Goal: Transaction & Acquisition: Purchase product/service

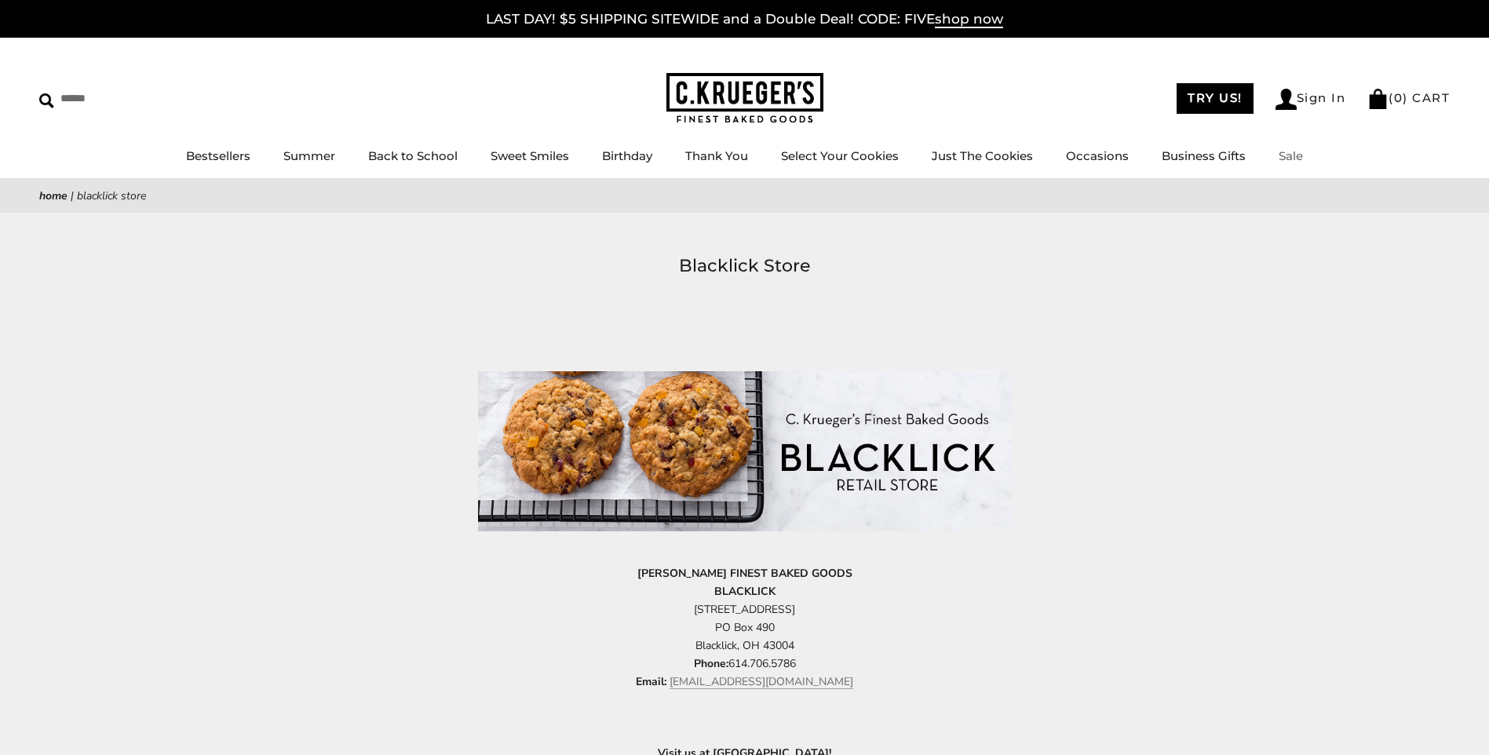
click at [1289, 160] on link "Sale" at bounding box center [1290, 155] width 24 height 15
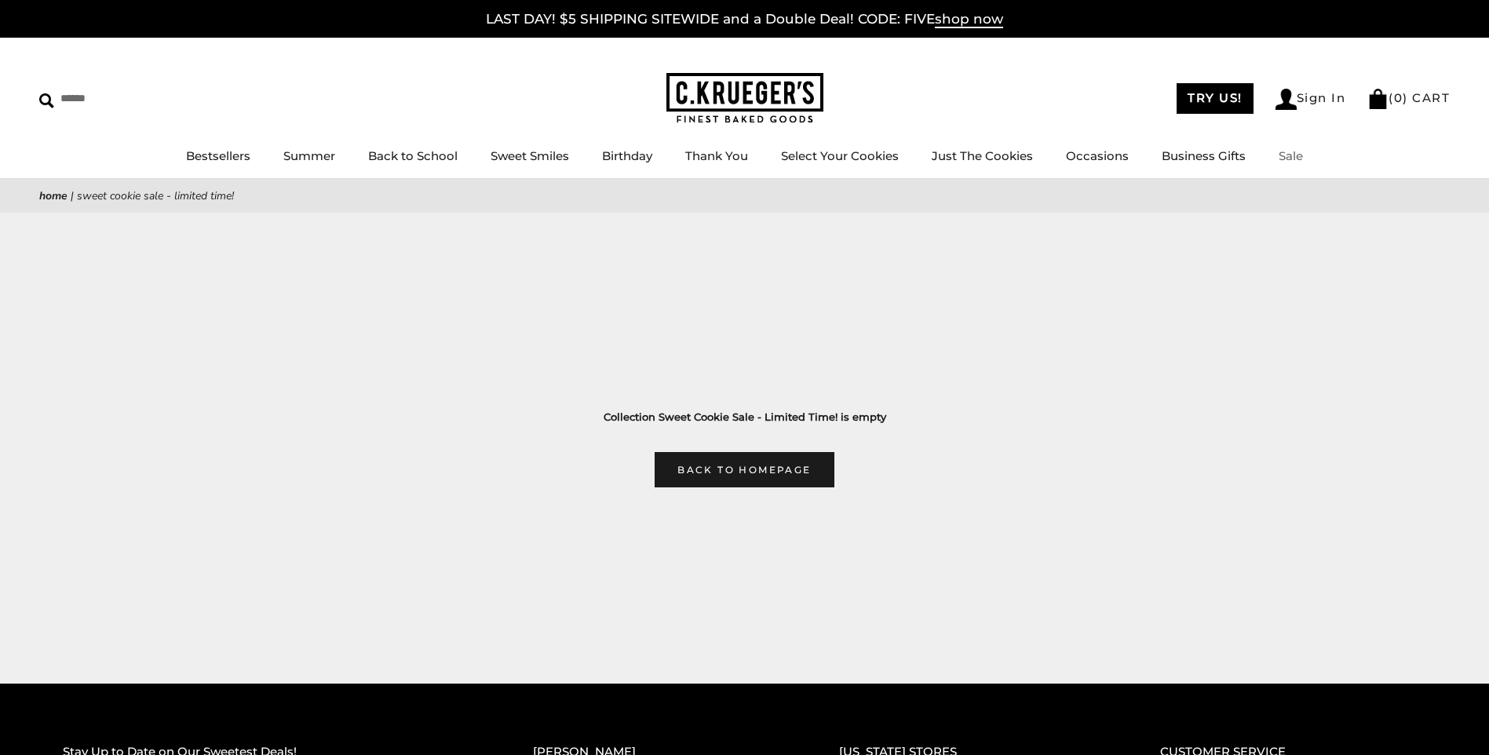
click at [1289, 155] on link "Sale" at bounding box center [1290, 155] width 24 height 15
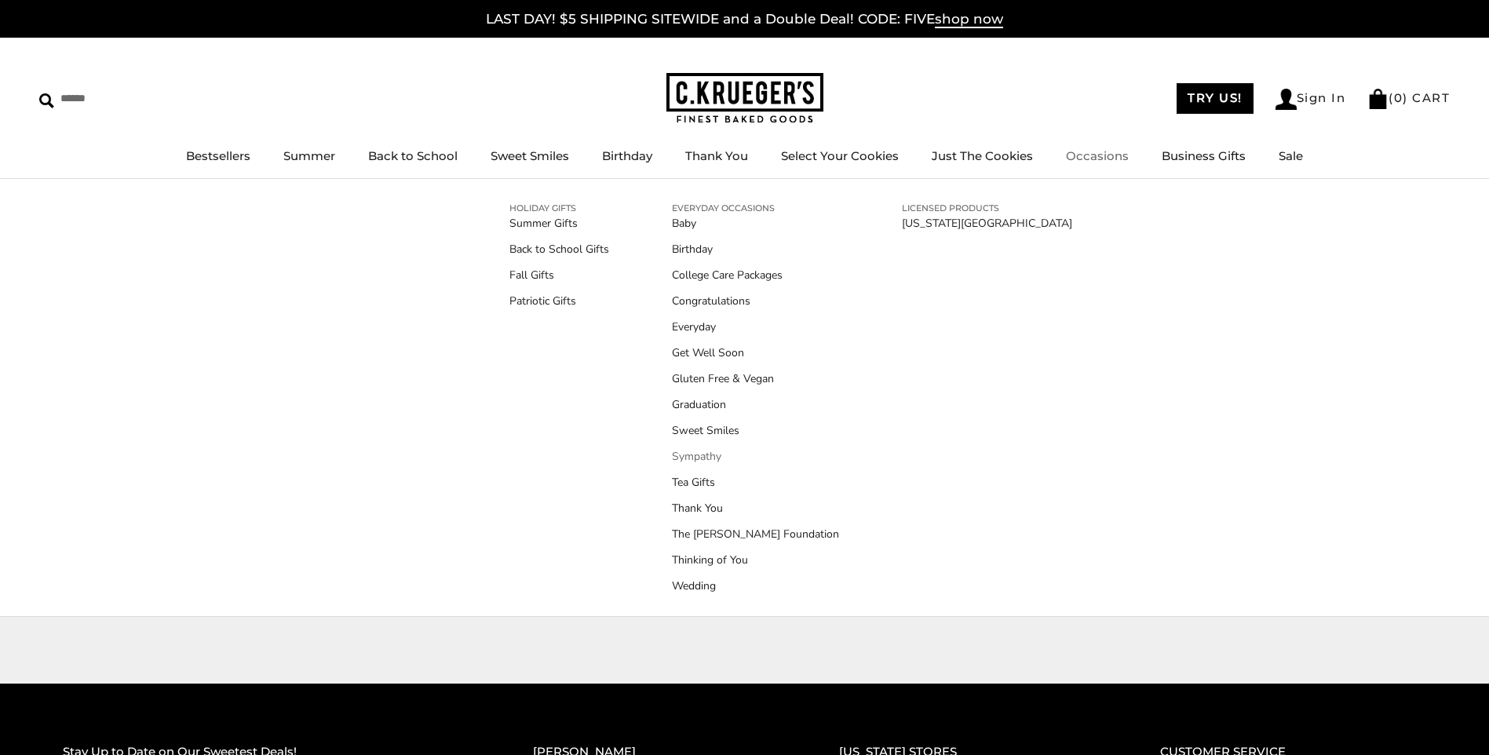
click at [691, 458] on link "Sympathy" at bounding box center [755, 456] width 167 height 16
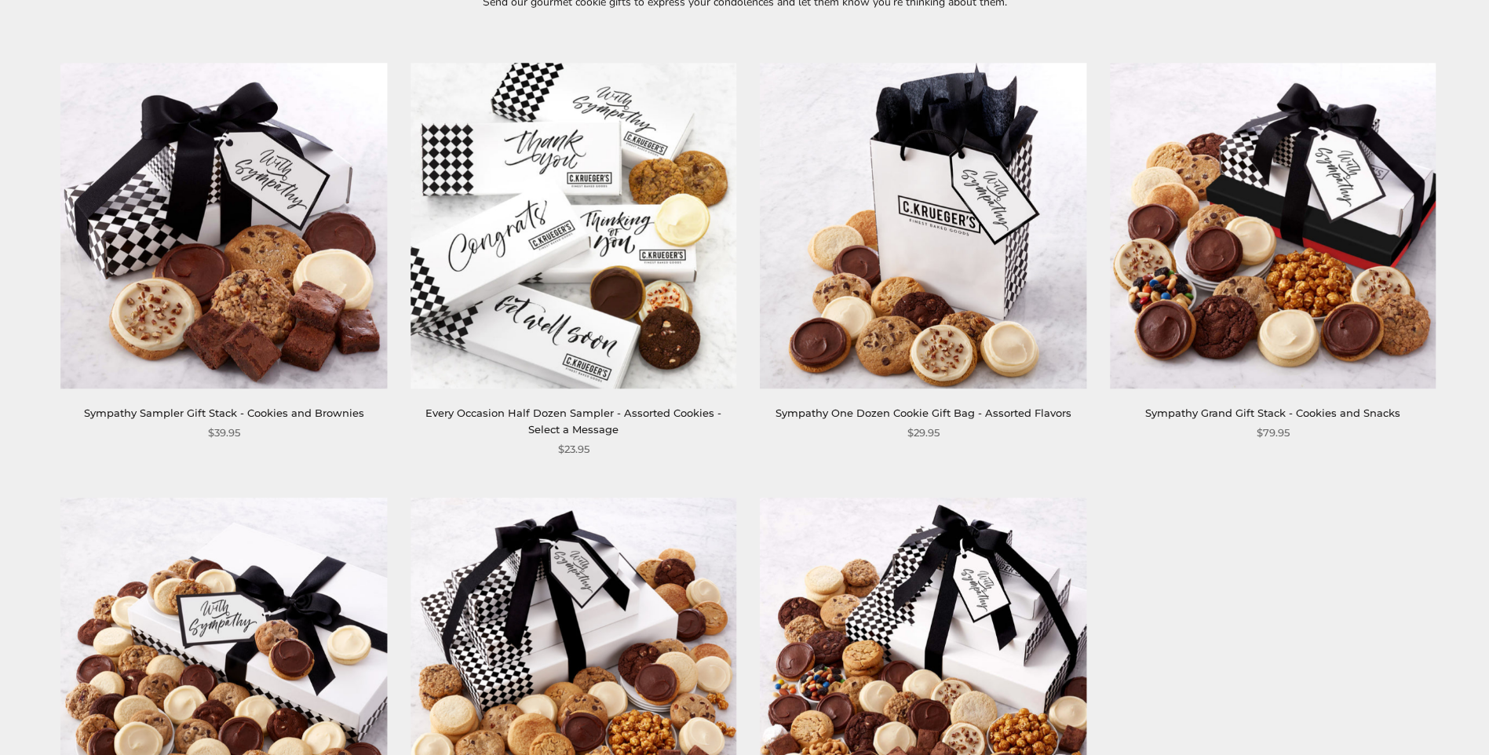
scroll to position [265, 0]
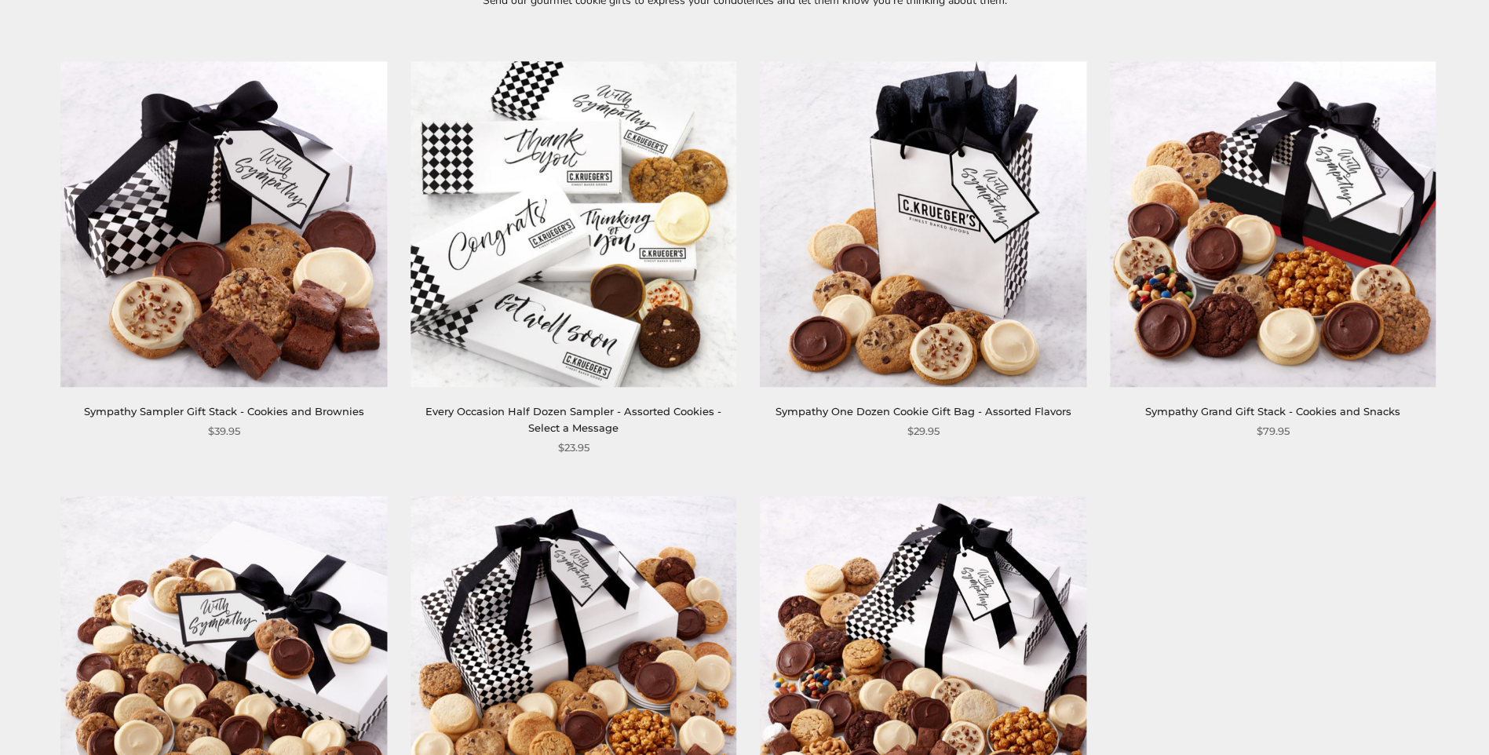
click at [1306, 308] on img at bounding box center [1273, 224] width 326 height 326
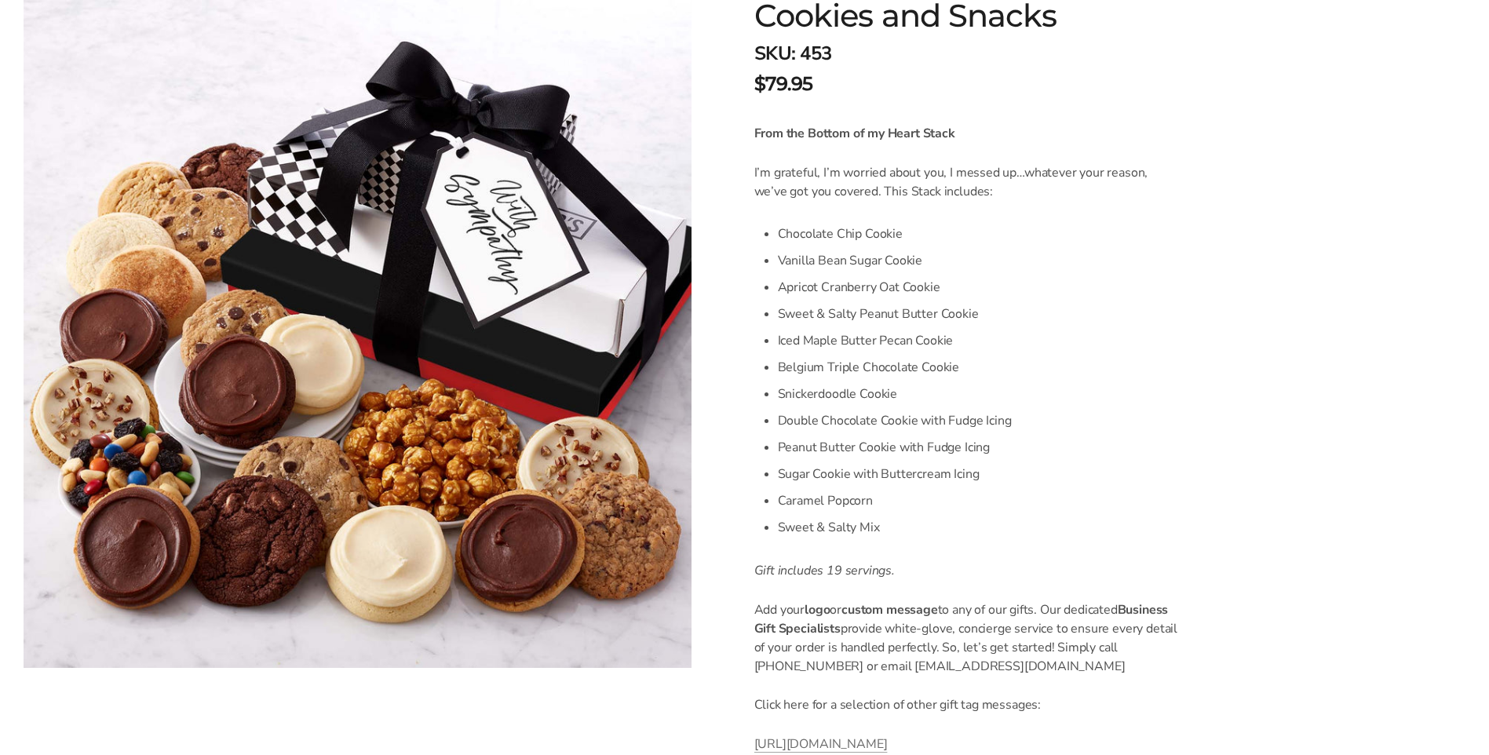
scroll to position [334, 0]
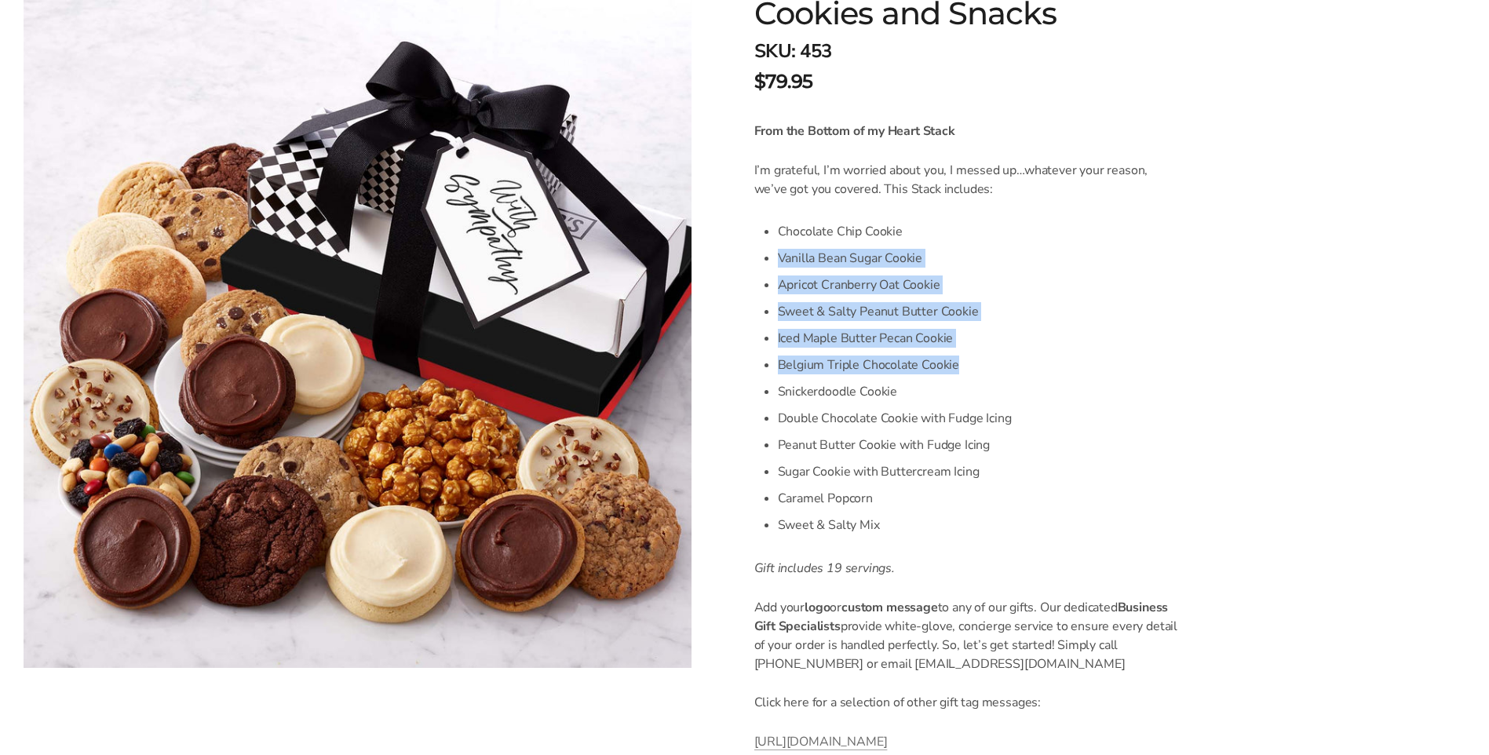
drag, startPoint x: 1487, startPoint y: 245, endPoint x: 1488, endPoint y: 365, distance: 120.1
click at [1488, 365] on div "C.KRUEGER'S Sympathy Grand Gift Stack - Cookies and Snacks SKU: 453 $79.95 / Fr…" at bounding box center [1102, 589] width 774 height 1420
drag, startPoint x: 1488, startPoint y: 365, endPoint x: 1343, endPoint y: 325, distance: 150.6
click at [1343, 325] on form "C.KRUEGER'S Sympathy Grand Gift Stack - Cookies and Snacks SKU: 453 $79.95 / Fr…" at bounding box center [1101, 606] width 695 height 1385
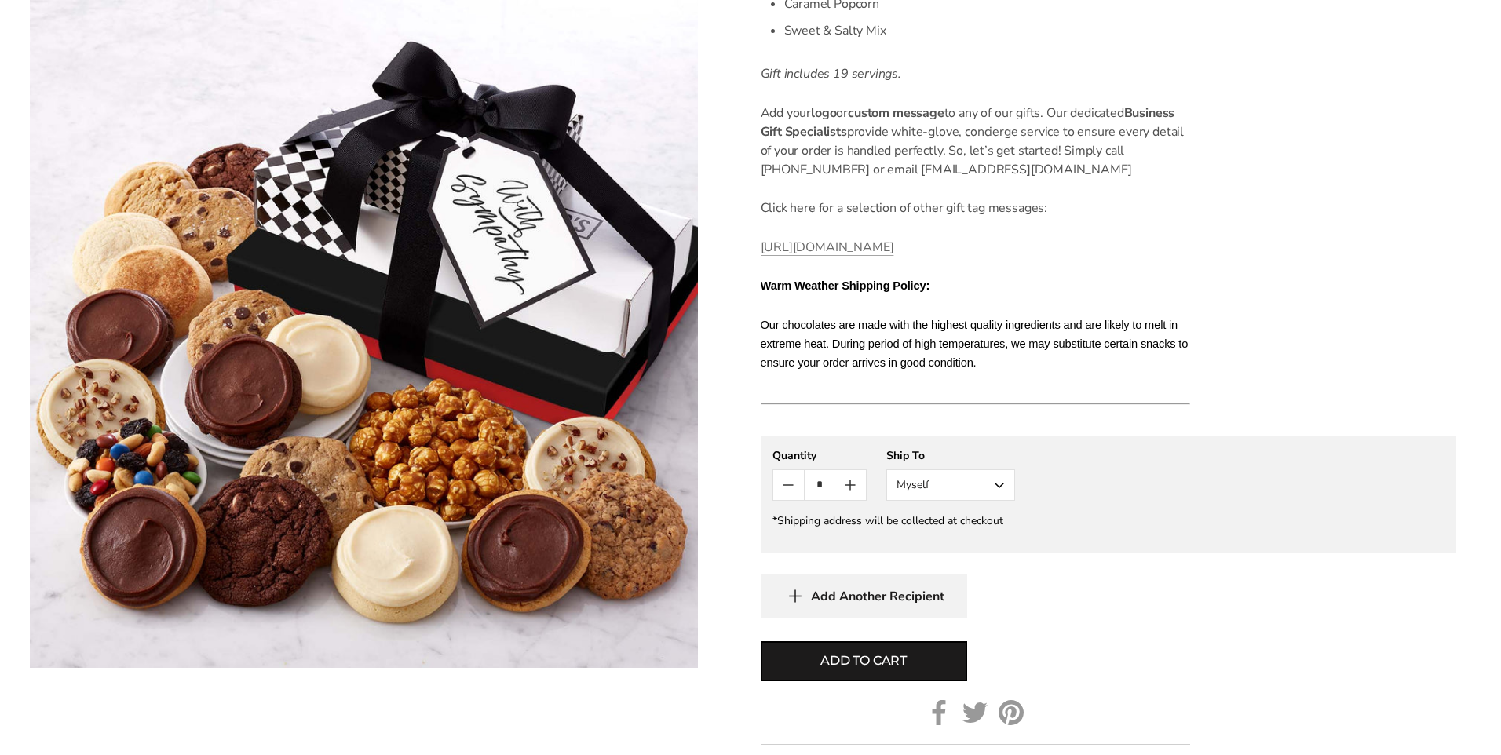
scroll to position [833, 0]
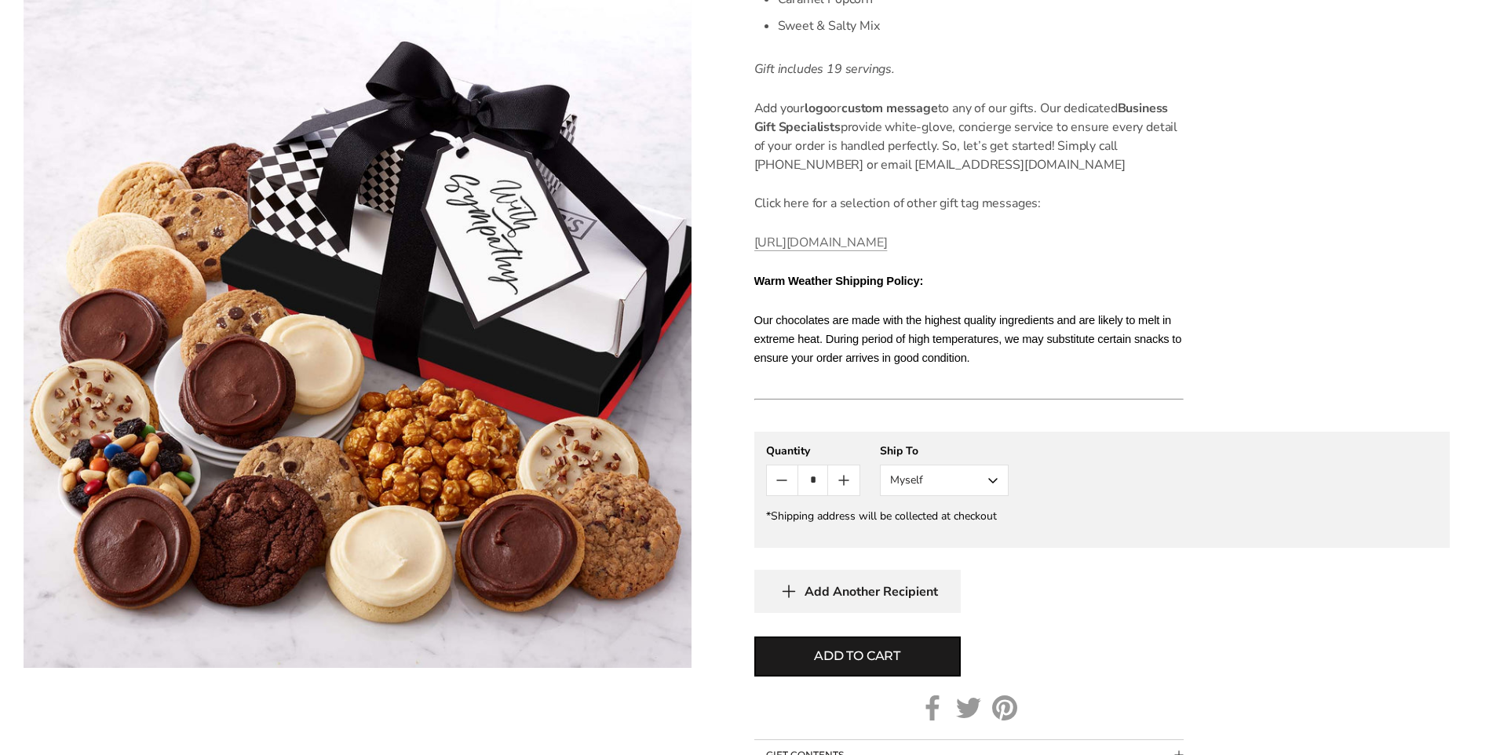
click at [991, 478] on button "Myself" at bounding box center [944, 480] width 129 height 31
click at [932, 539] on button "Other Recipient" at bounding box center [944, 538] width 127 height 28
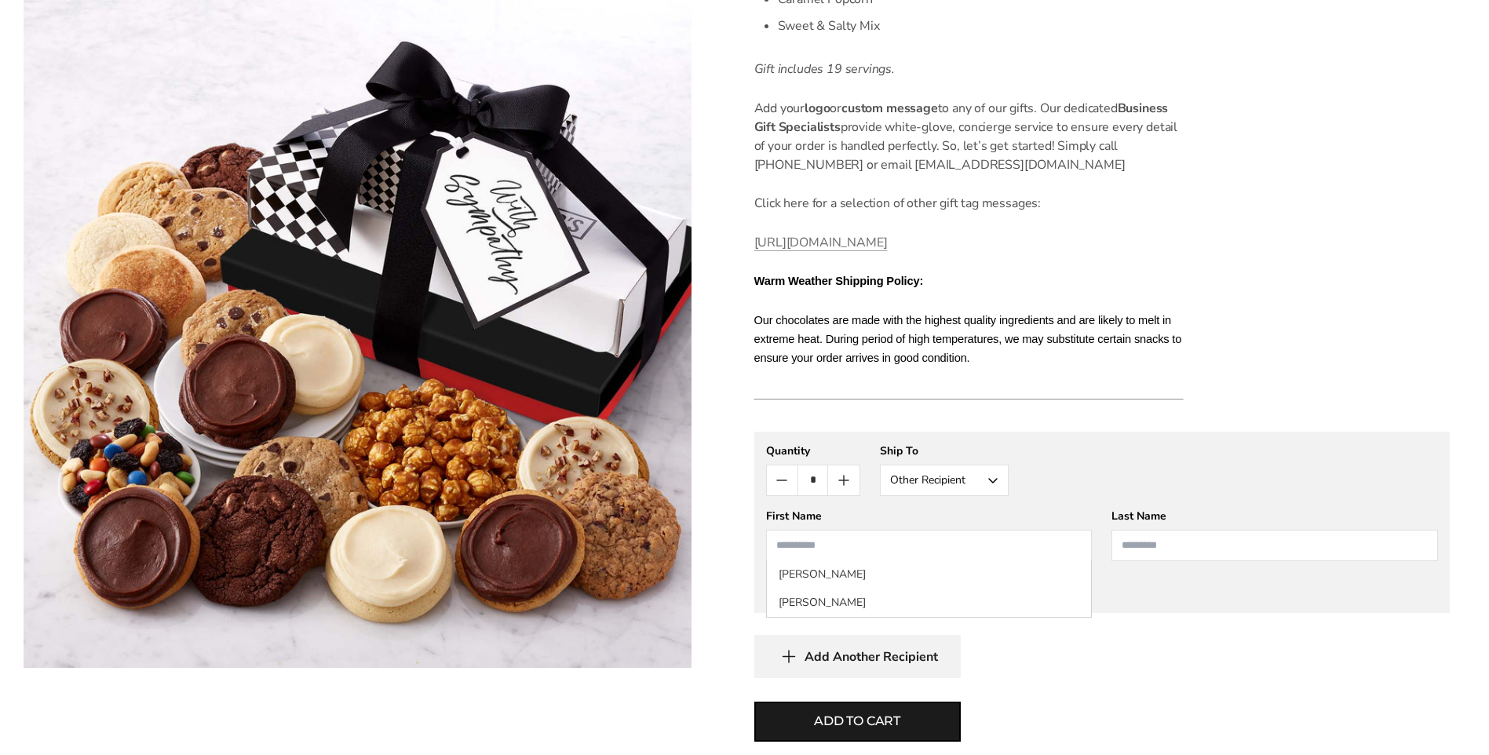
click at [830, 545] on input "First Name" at bounding box center [929, 545] width 326 height 31
type input "***"
click at [1144, 547] on input "Last Name" at bounding box center [1274, 545] width 326 height 31
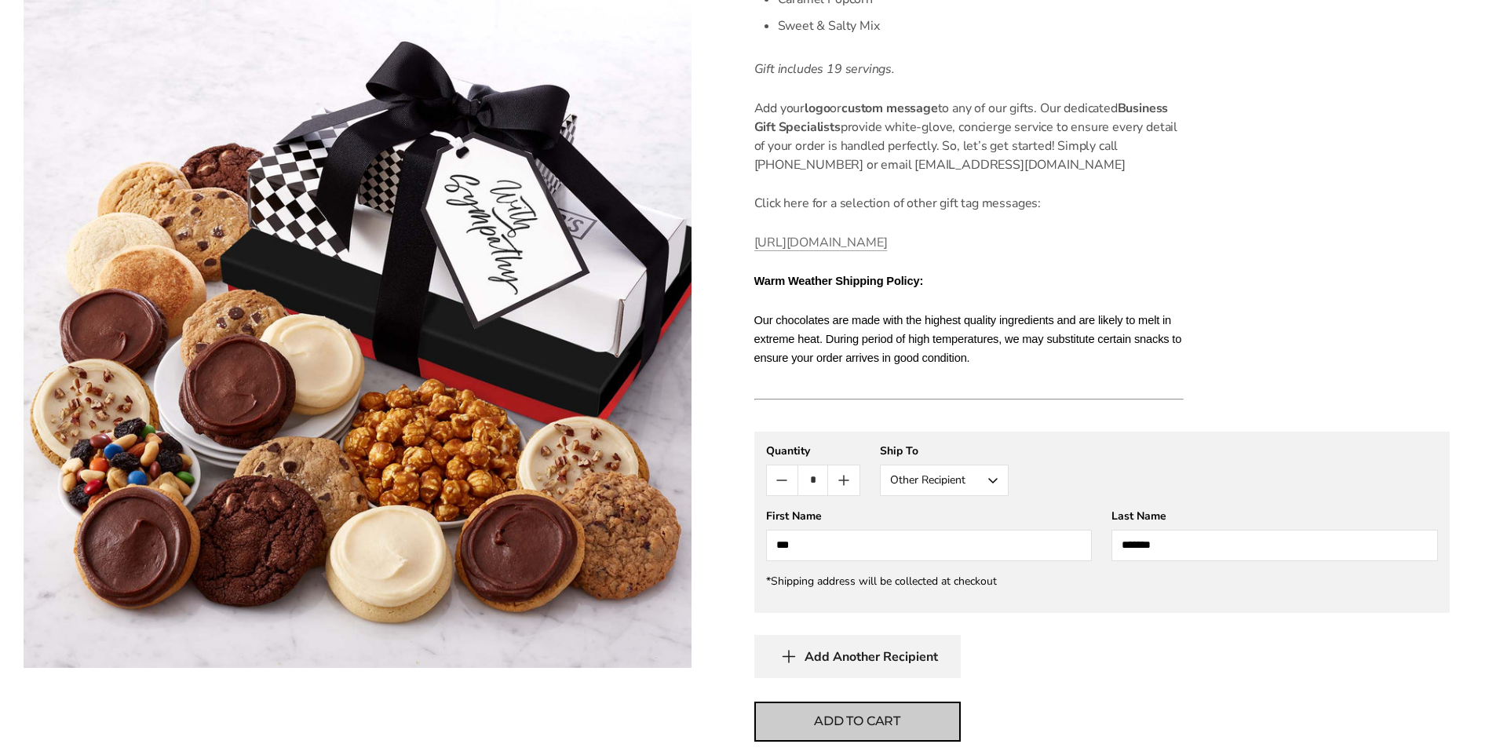
type input "*******"
click at [876, 728] on span "Add to cart" at bounding box center [857, 721] width 86 height 19
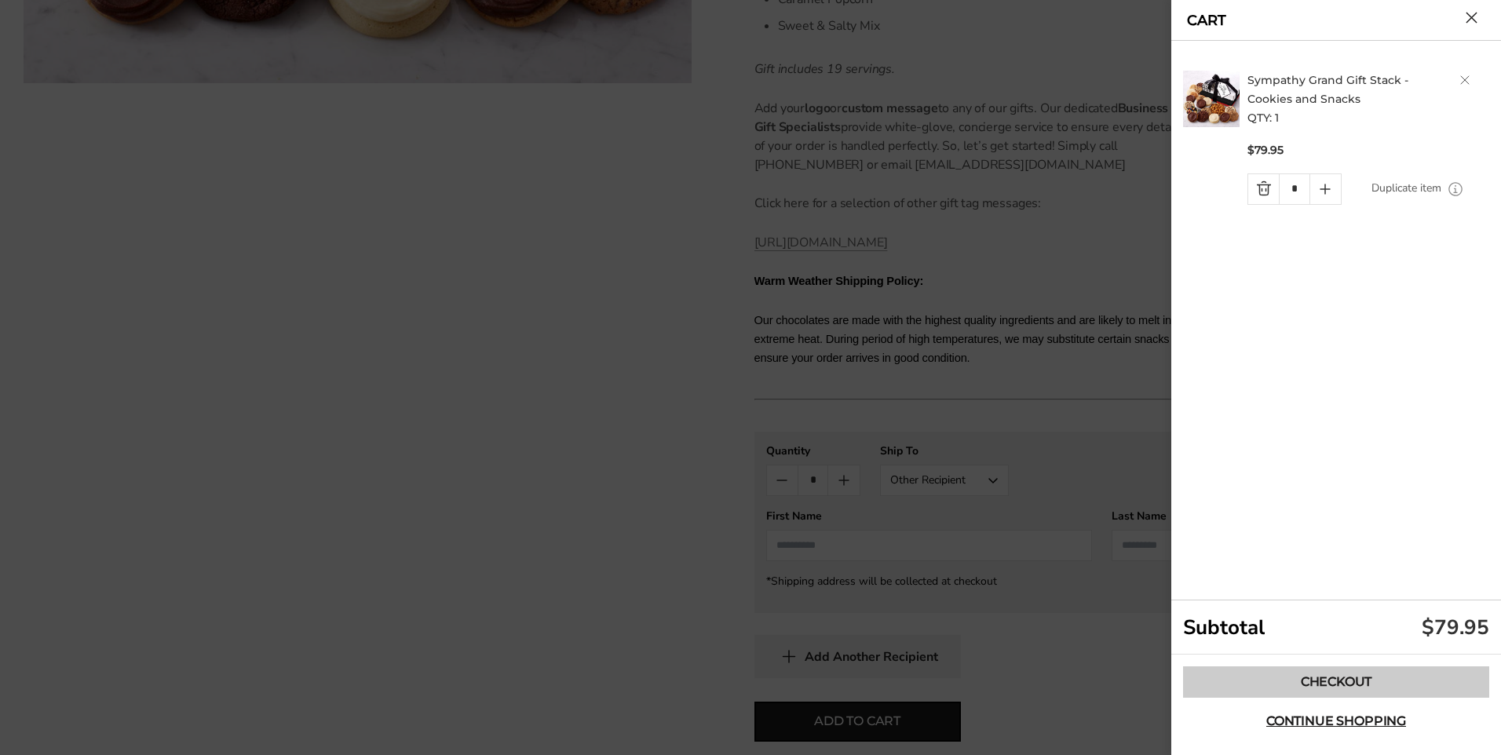
click at [1333, 684] on link "Checkout" at bounding box center [1336, 681] width 306 height 31
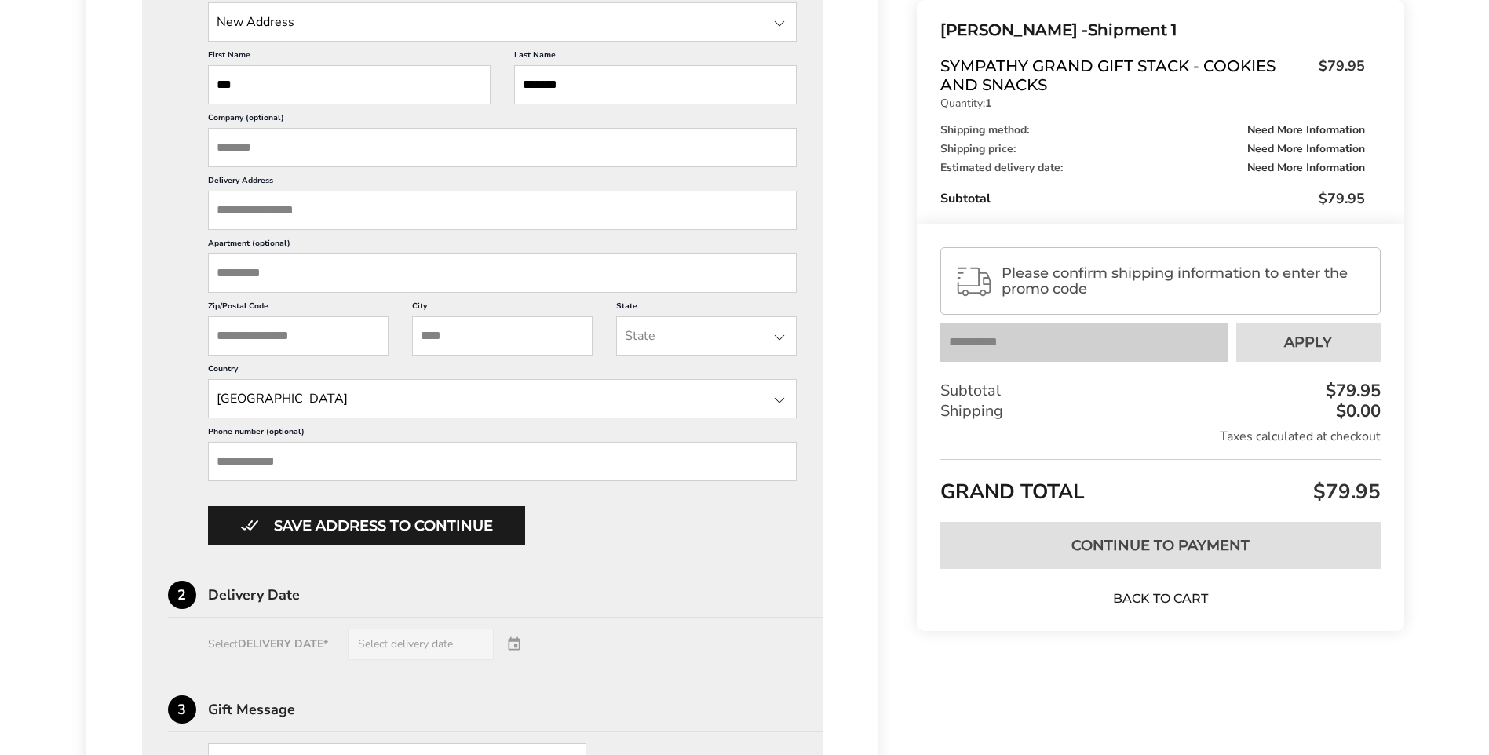
scroll to position [506, 0]
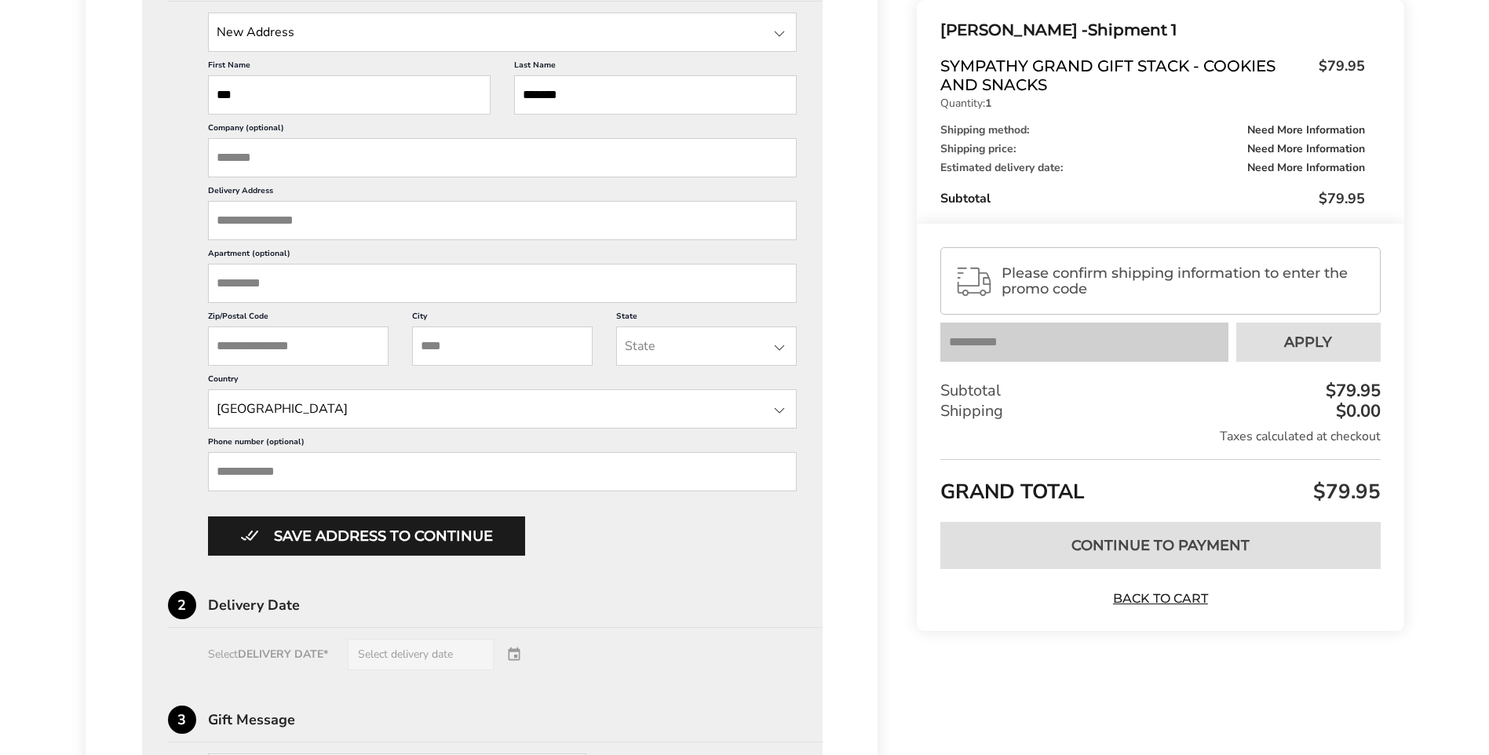
click at [242, 226] on input "Delivery Address" at bounding box center [502, 220] width 589 height 39
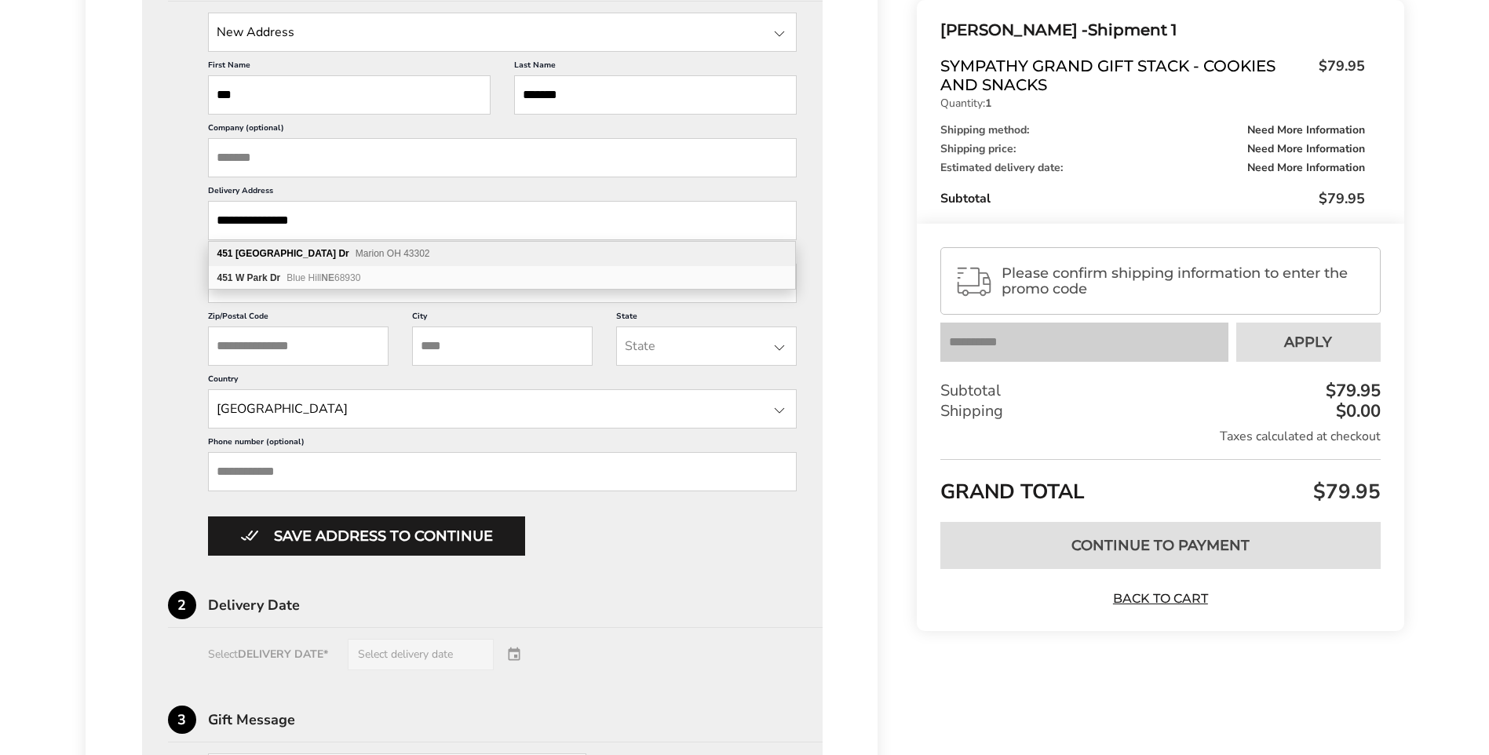
type input "**********"
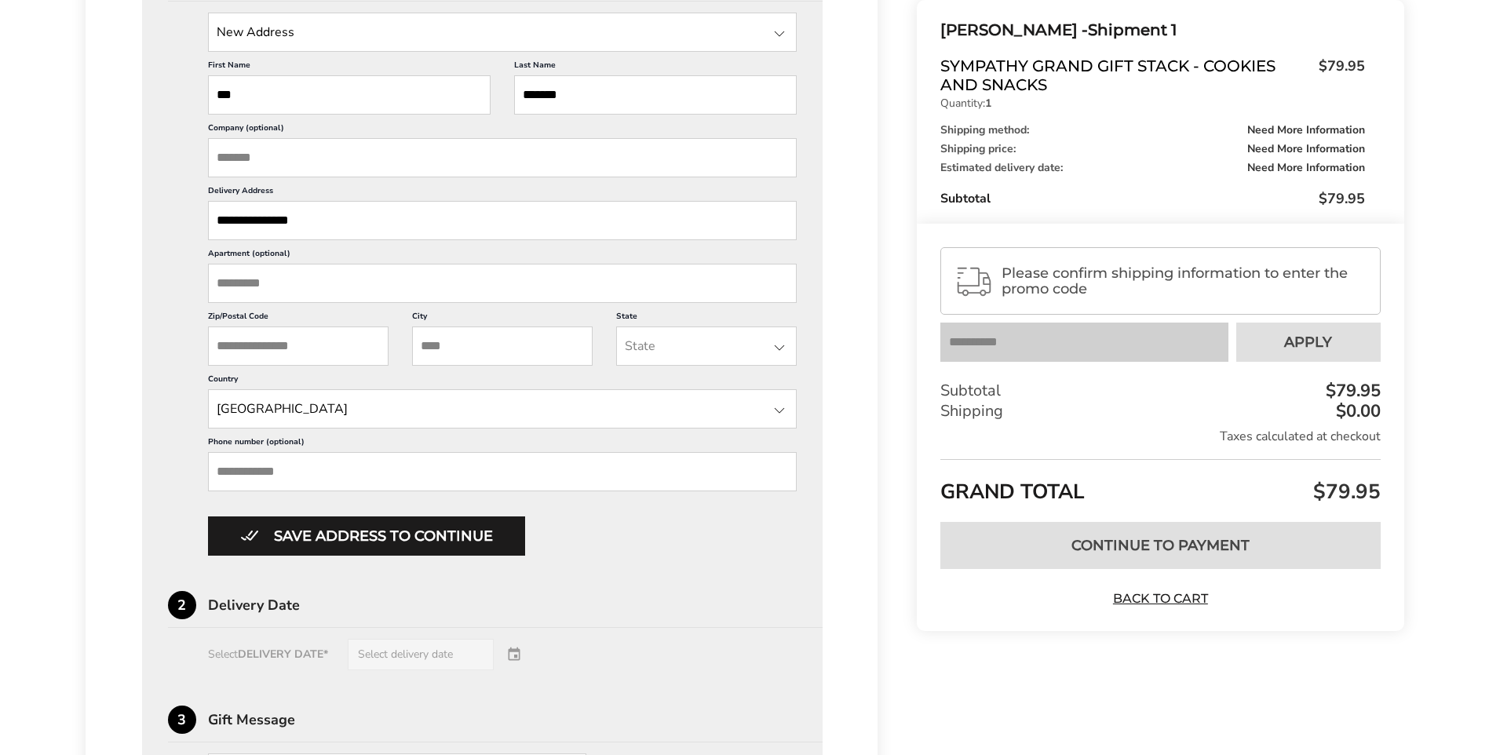
click at [297, 348] on input "Zip/Postal Code" at bounding box center [298, 345] width 180 height 39
type input "*****"
click at [434, 341] on input "City" at bounding box center [502, 345] width 180 height 39
type input "******"
click at [782, 348] on div at bounding box center [779, 347] width 19 height 19
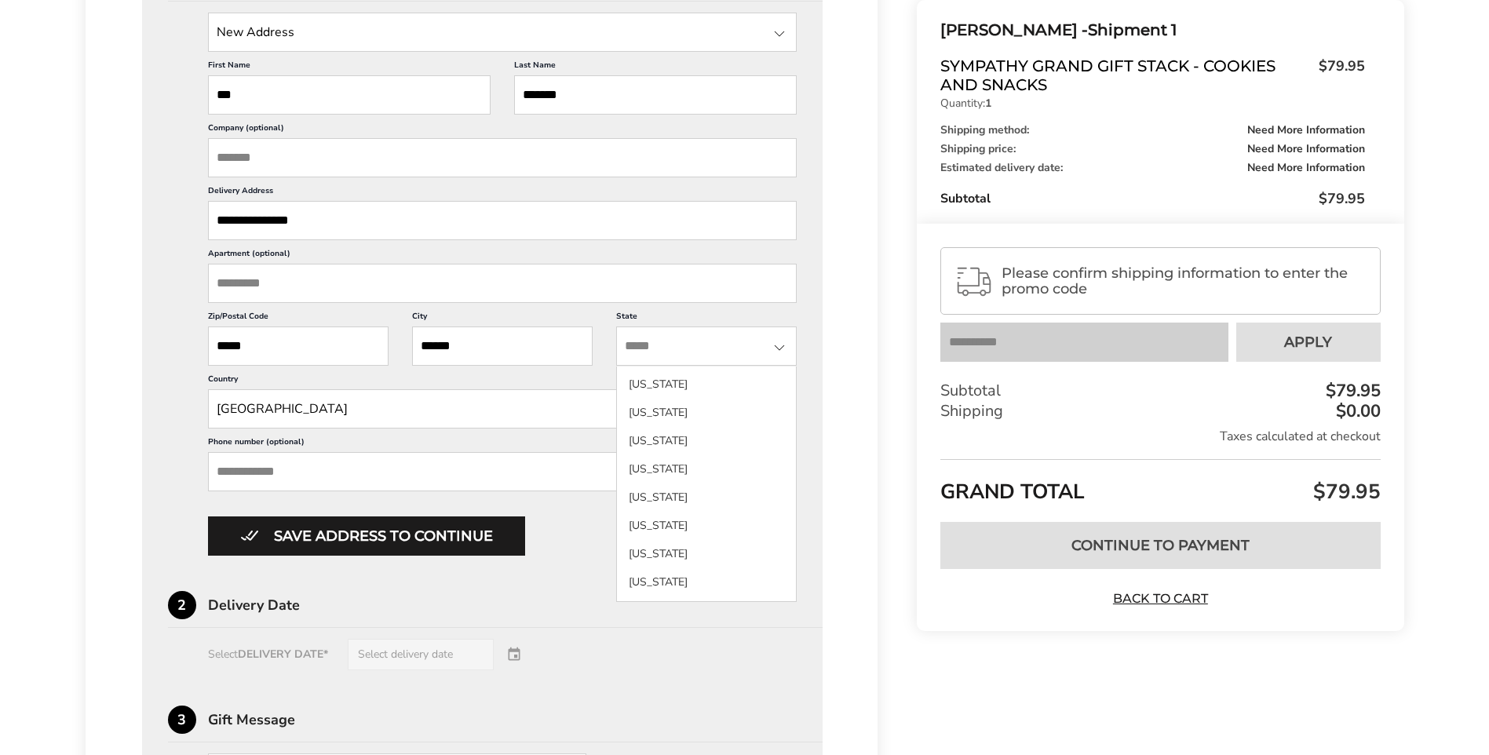
scroll to position [975, 0]
click at [676, 533] on li "Ohio" at bounding box center [706, 547] width 179 height 28
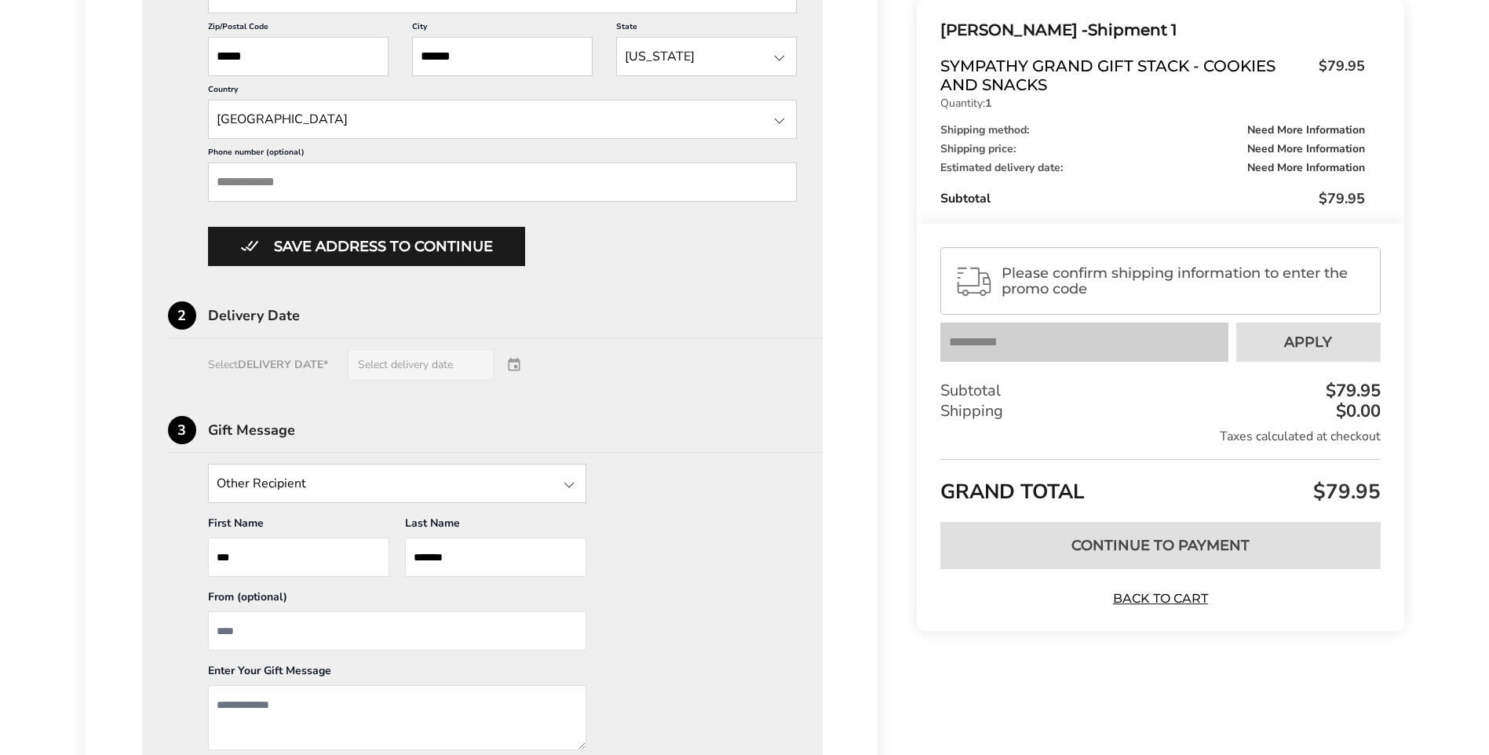
scroll to position [798, 0]
click at [517, 363] on div "Select DELIVERY DATE* Select delivery date" at bounding box center [482, 362] width 629 height 31
click at [443, 363] on div "Select DELIVERY DATE* Select delivery date" at bounding box center [482, 362] width 629 height 31
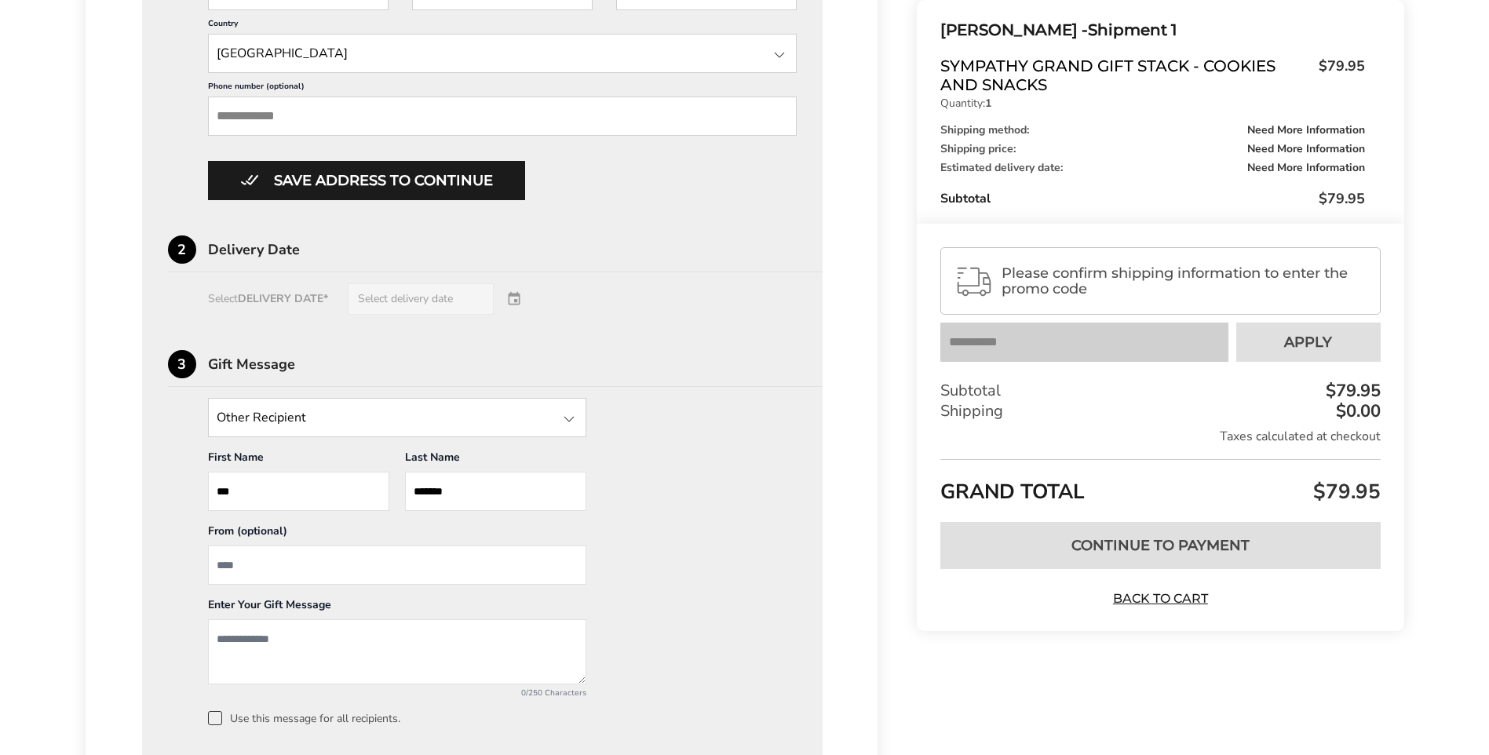
scroll to position [865, 0]
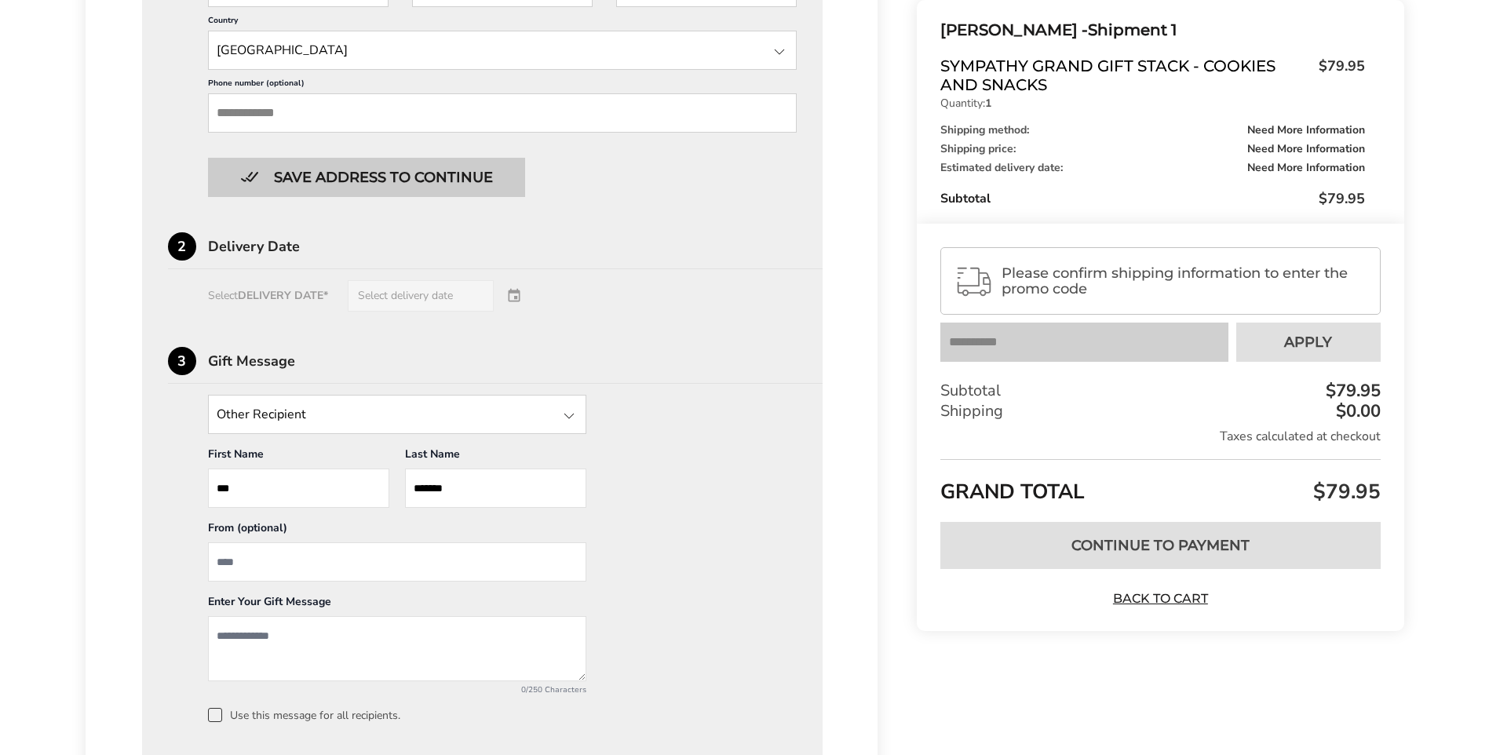
click at [472, 175] on button "Save address to continue" at bounding box center [366, 177] width 317 height 39
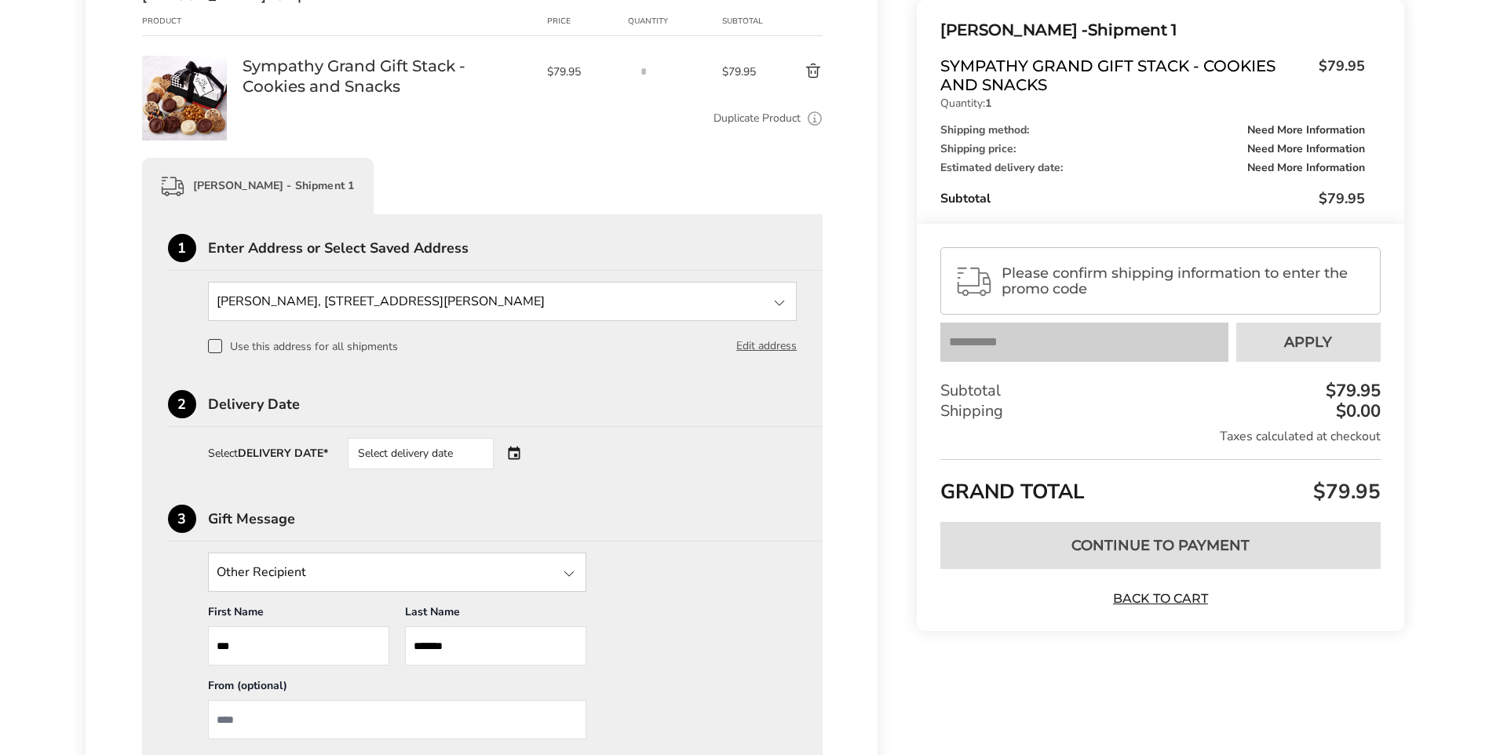
scroll to position [239, 0]
click at [519, 450] on div "Select delivery date" at bounding box center [443, 451] width 190 height 31
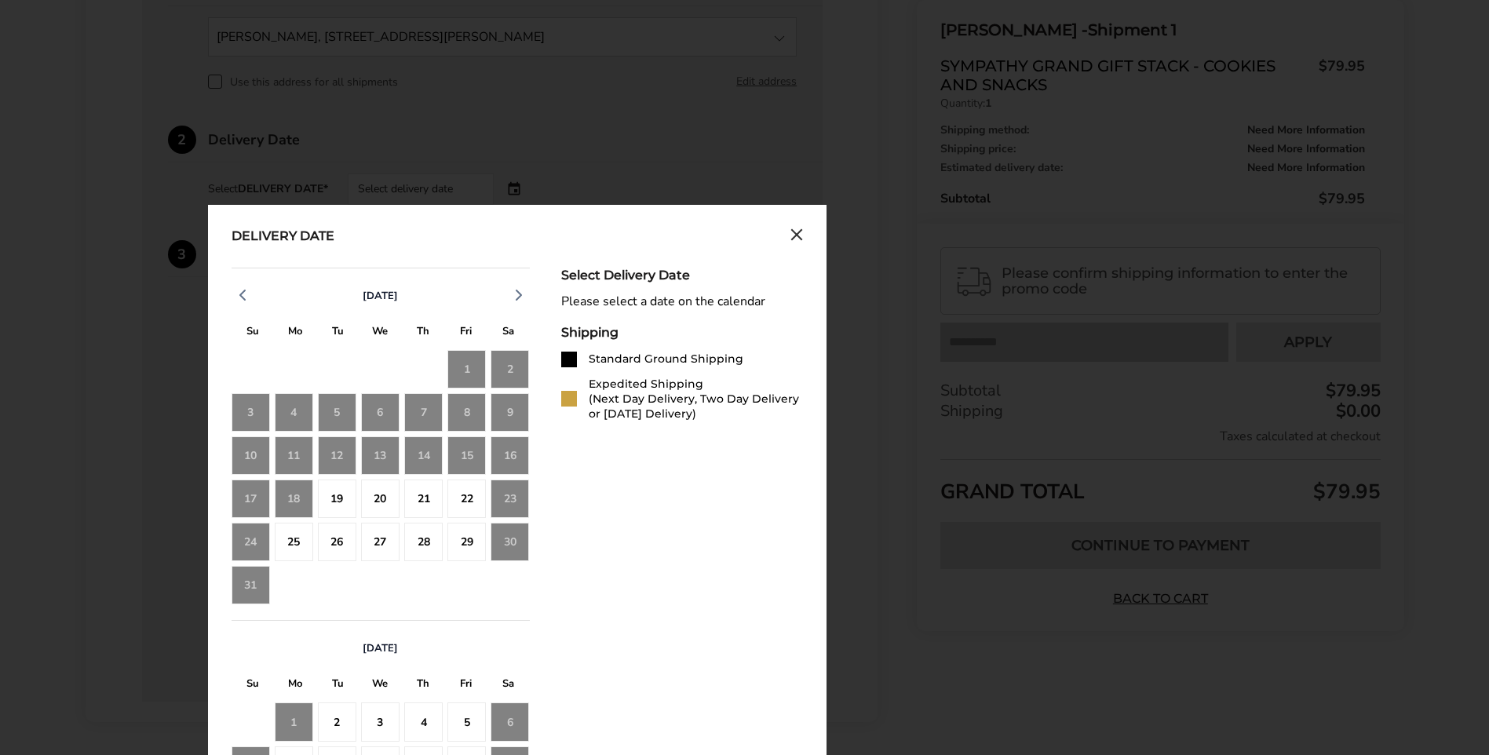
scroll to position [510, 0]
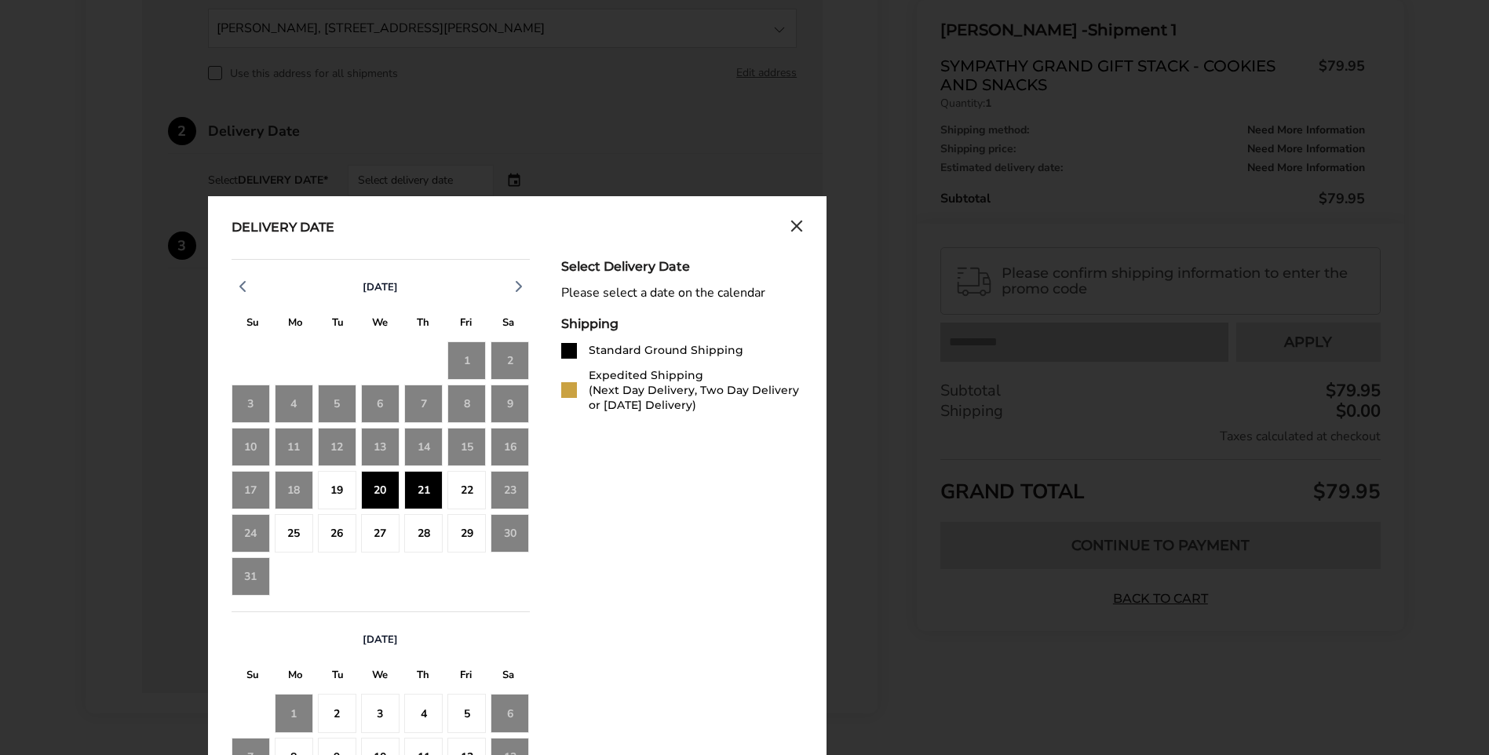
click at [411, 505] on div "21" at bounding box center [423, 490] width 38 height 38
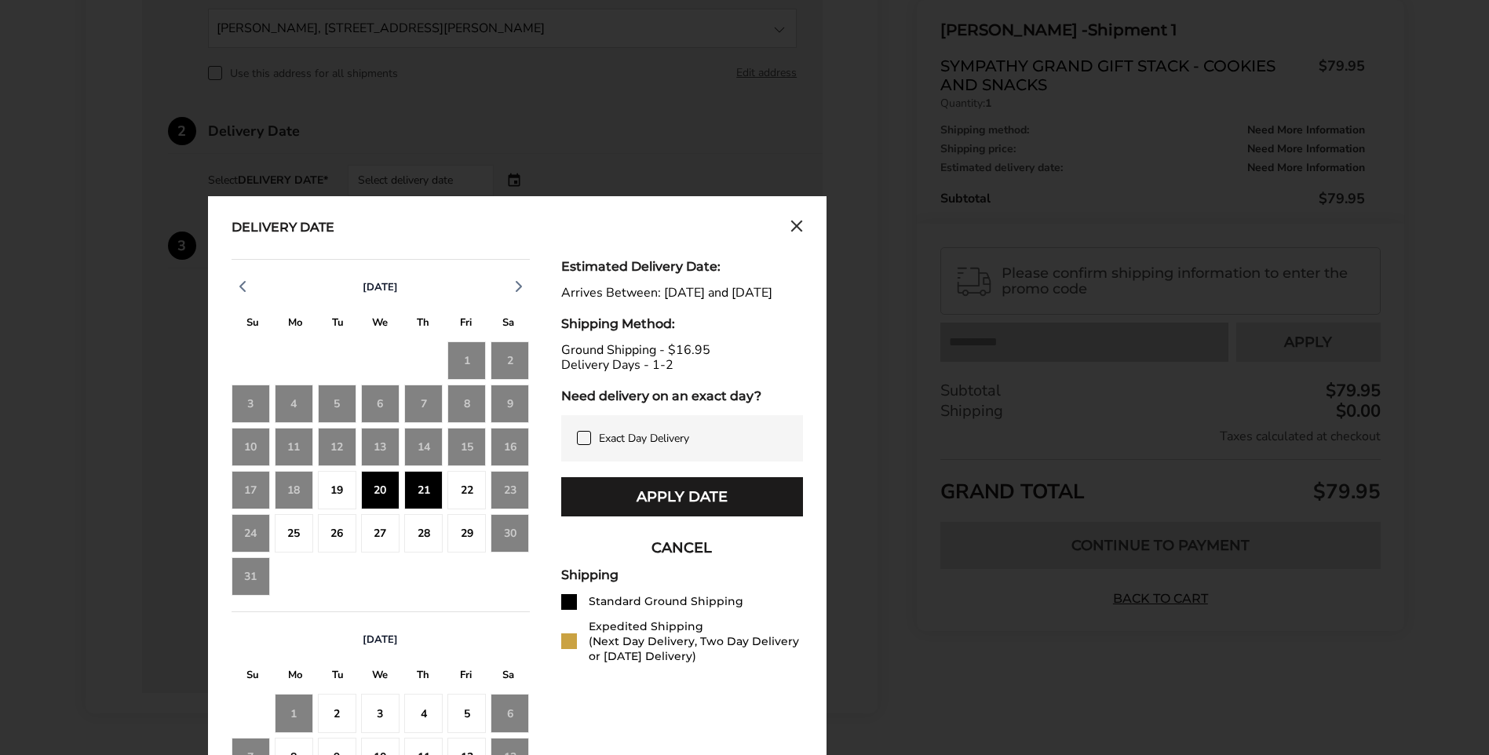
click at [341, 501] on div "19" at bounding box center [337, 490] width 38 height 38
click at [425, 501] on div "21" at bounding box center [423, 490] width 38 height 38
click at [460, 497] on div "22" at bounding box center [466, 490] width 38 height 38
click at [388, 498] on div "20" at bounding box center [380, 490] width 38 height 38
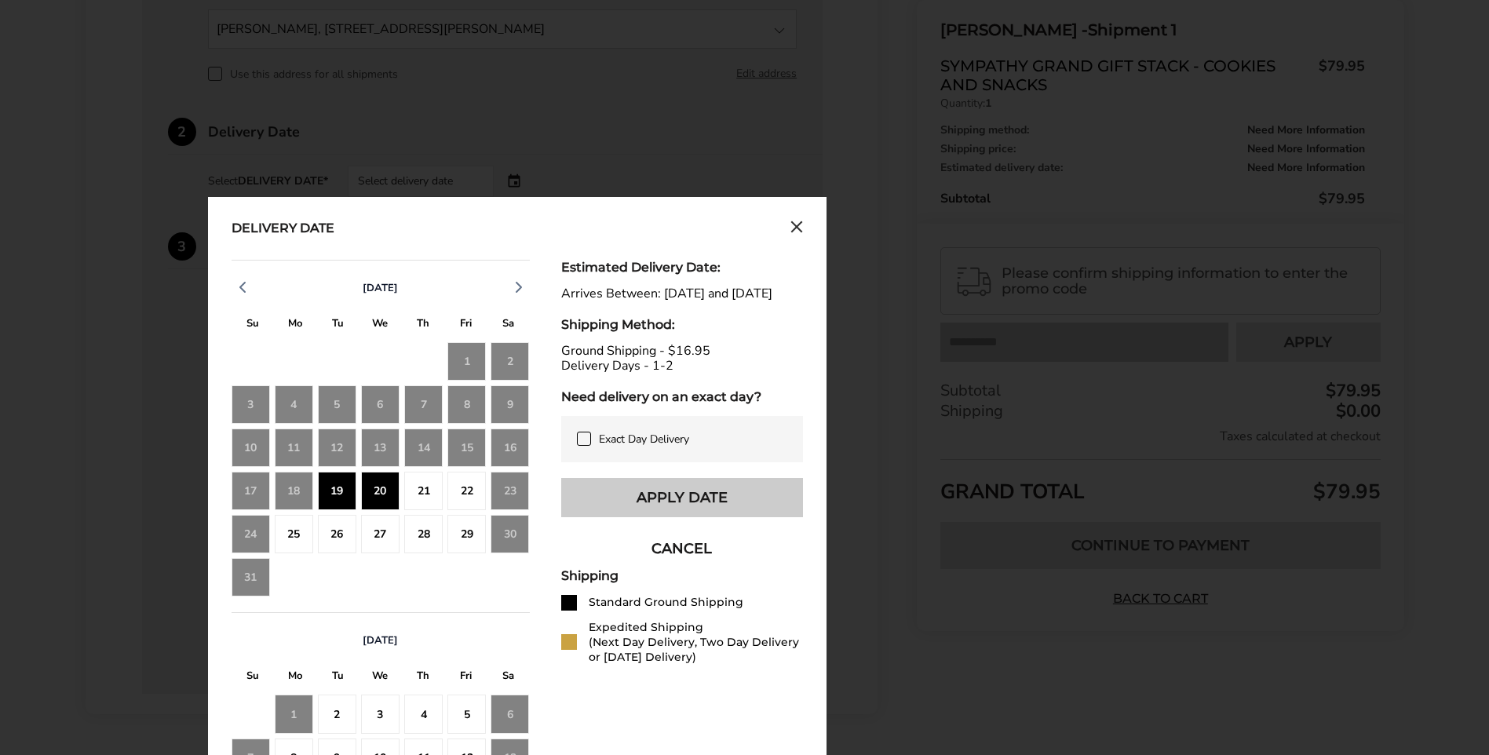
click at [686, 517] on button "Apply Date" at bounding box center [682, 497] width 242 height 39
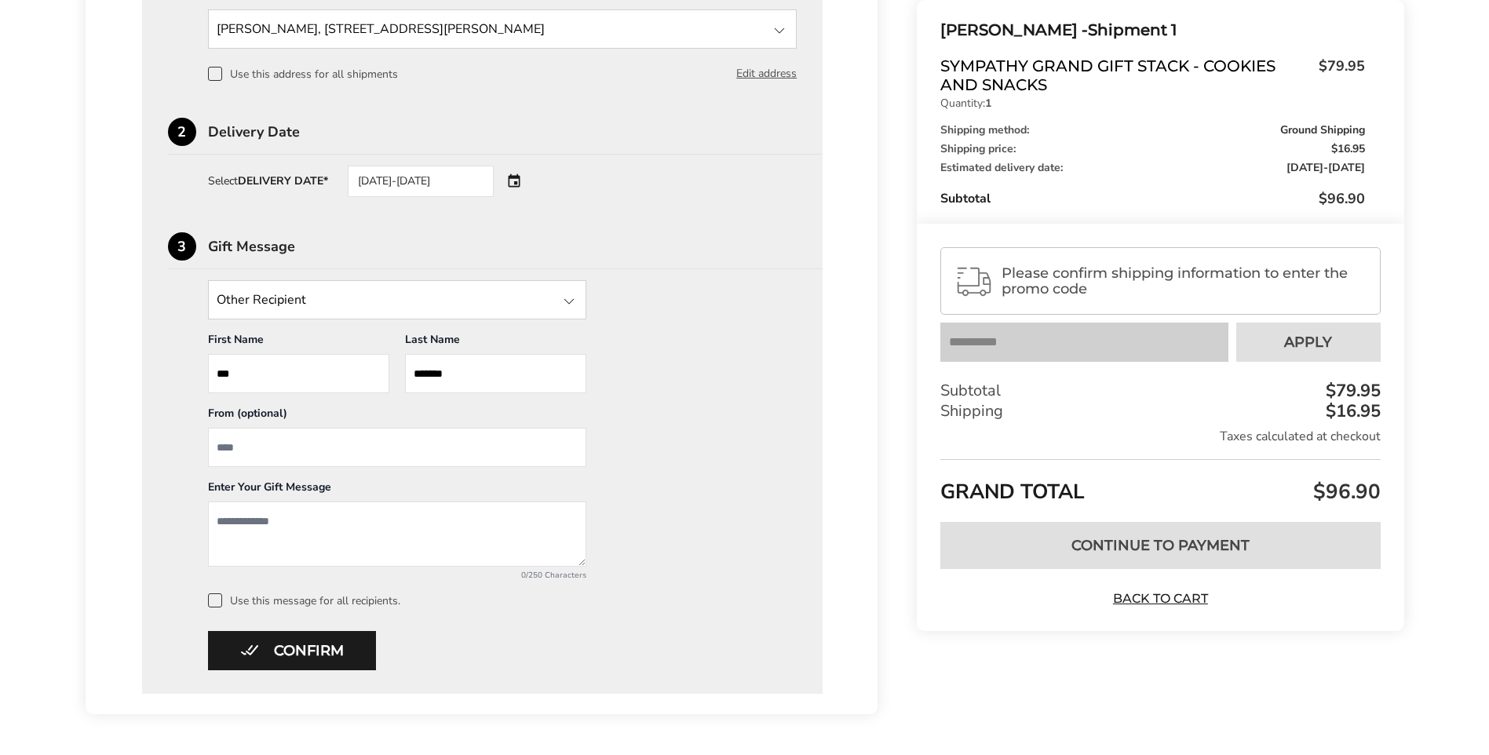
click at [230, 518] on textarea "Add a message" at bounding box center [397, 533] width 378 height 65
type textarea "*"
click at [359, 524] on textarea "**********" at bounding box center [397, 533] width 378 height 65
type textarea "**********"
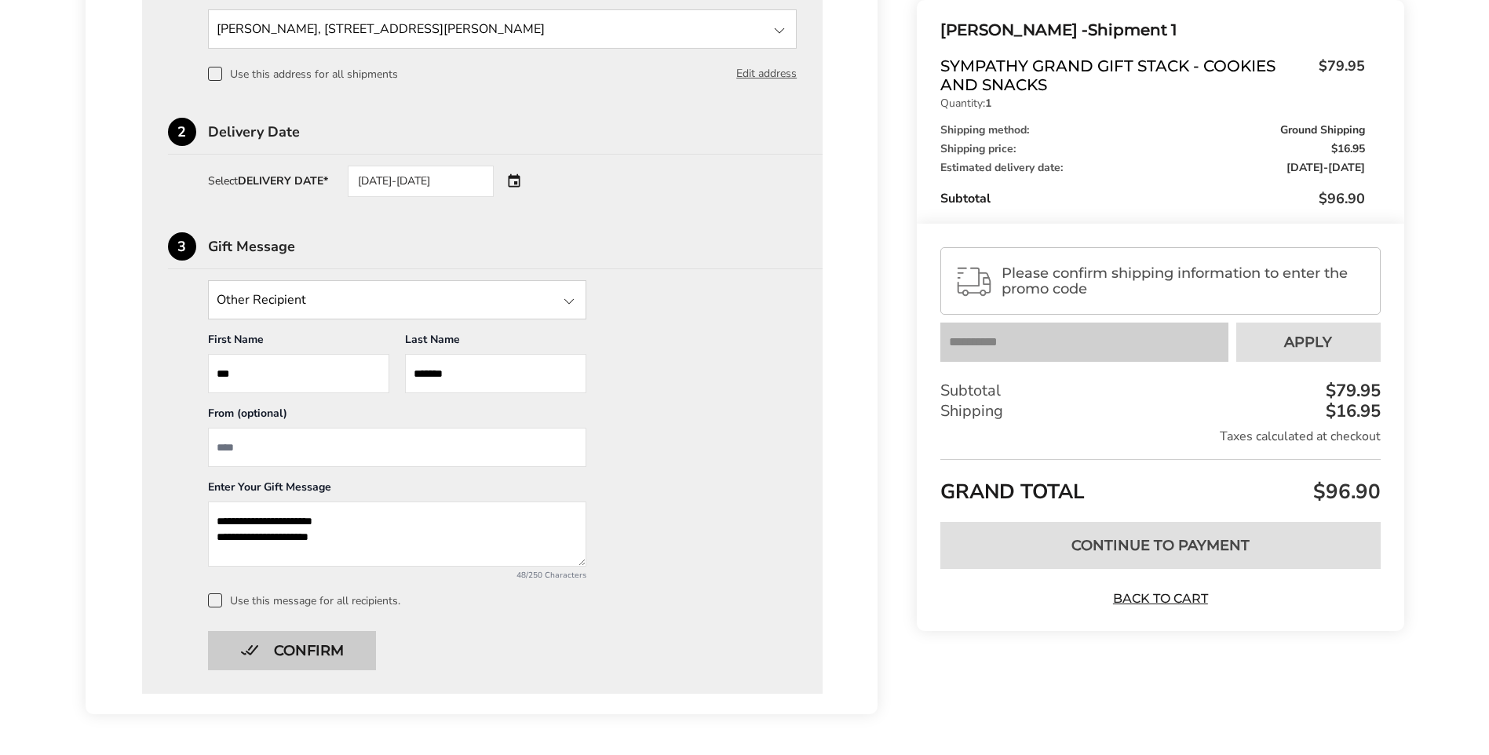
click at [334, 655] on button "Confirm" at bounding box center [292, 650] width 168 height 39
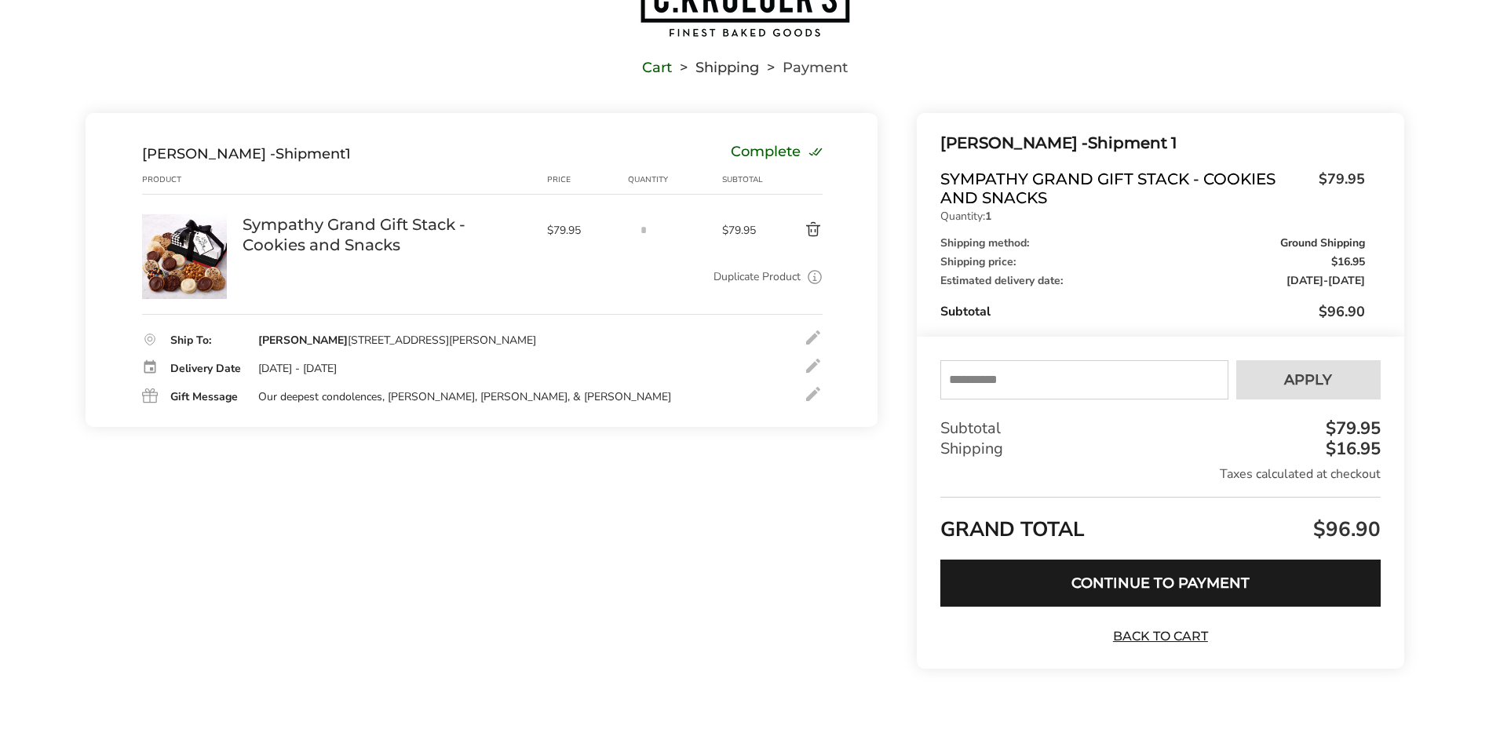
click at [982, 382] on input "text" at bounding box center [1083, 379] width 287 height 39
type input "**********"
click at [1340, 377] on button "Apply" at bounding box center [1308, 379] width 144 height 39
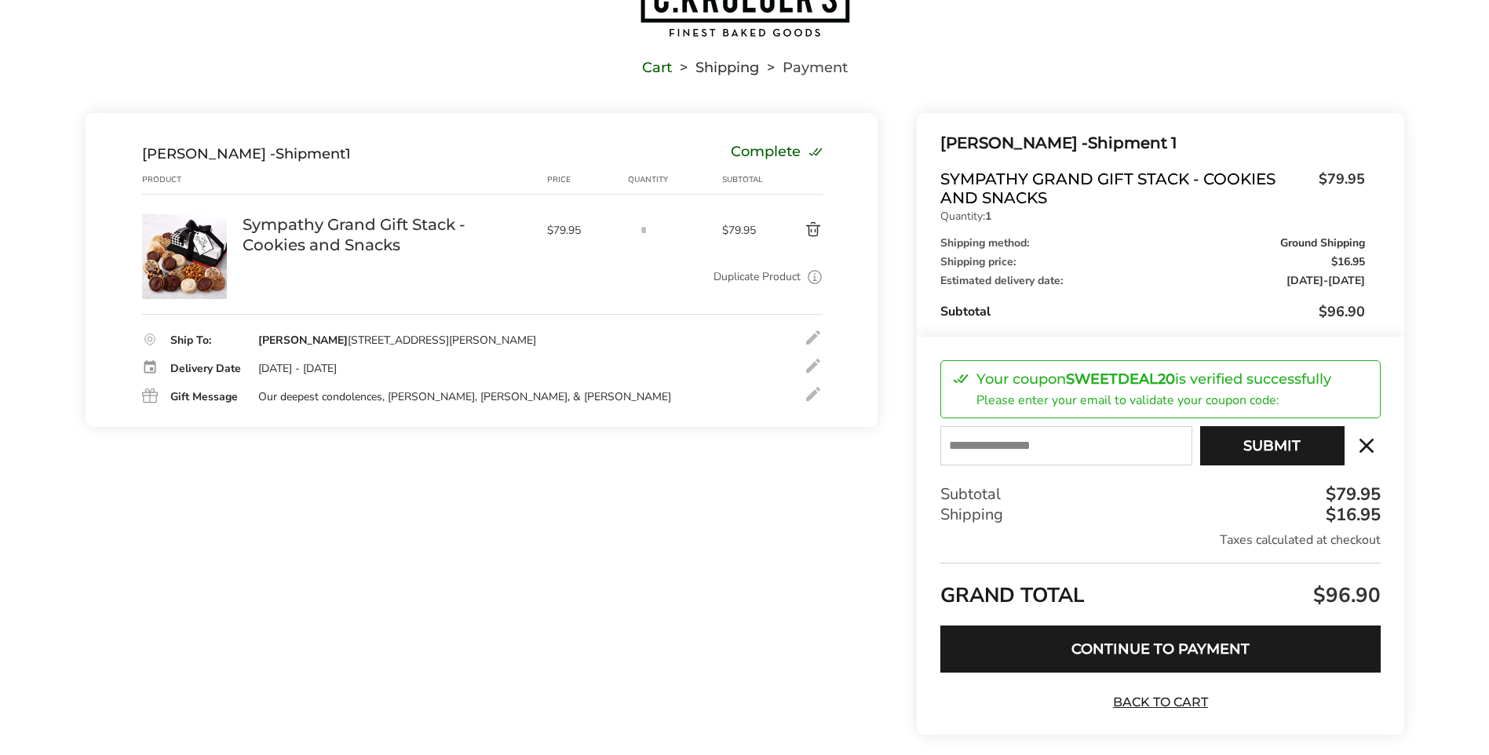
click at [964, 452] on input "E-mail" at bounding box center [1065, 445] width 251 height 39
click at [957, 451] on input "E-mail" at bounding box center [1065, 445] width 251 height 39
type input "**********"
click at [1254, 448] on button "Submit" at bounding box center [1272, 445] width 144 height 39
type input "**********"
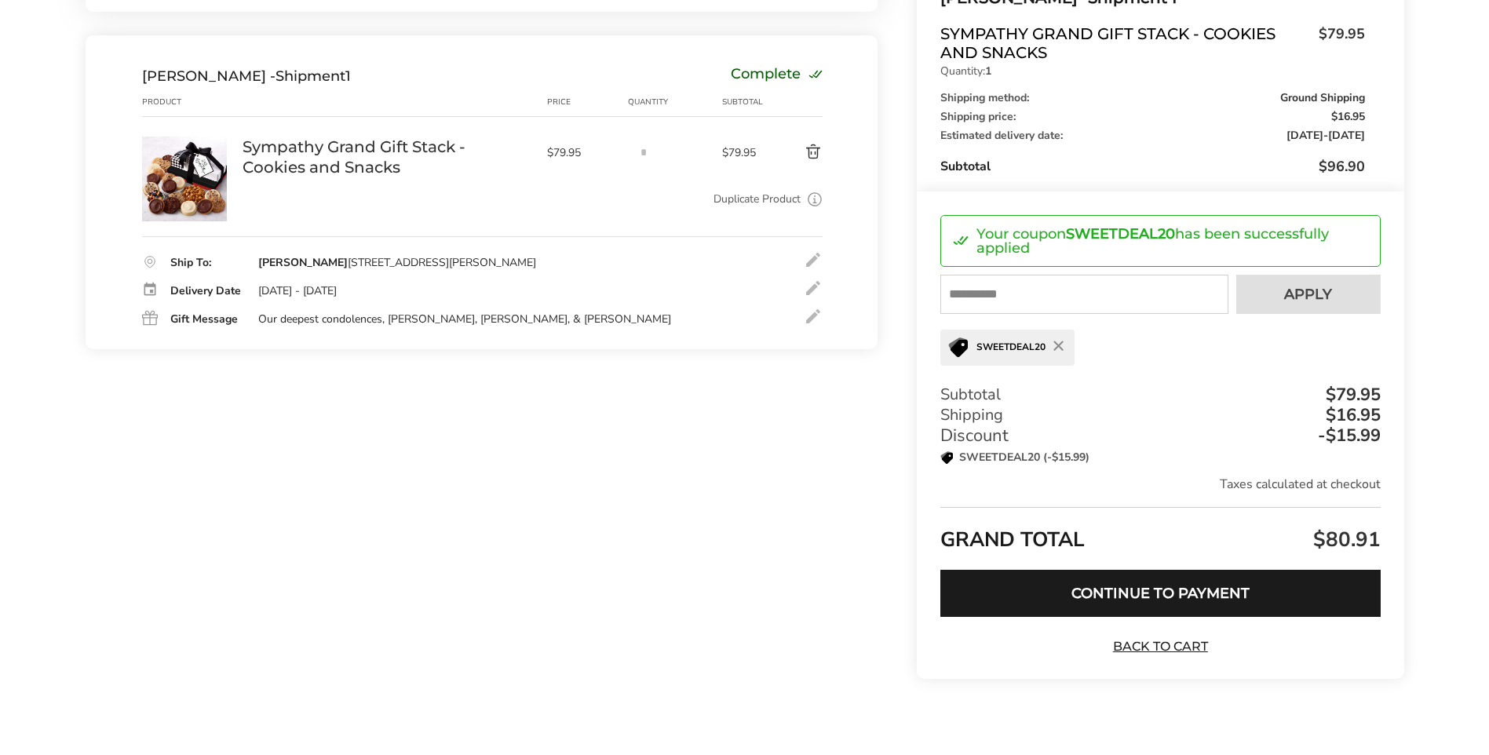
scroll to position [234, 0]
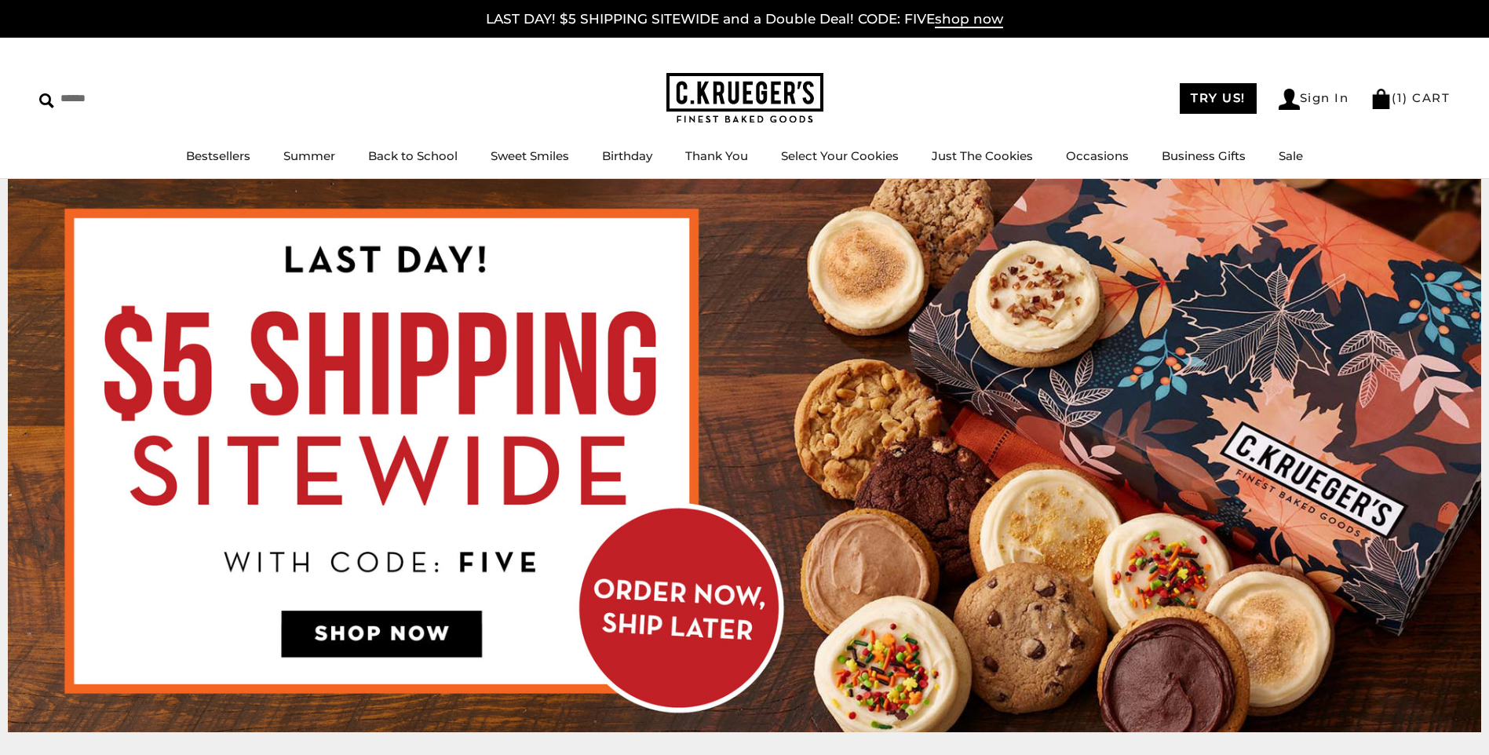
click at [686, 637] on img at bounding box center [744, 455] width 1473 height 553
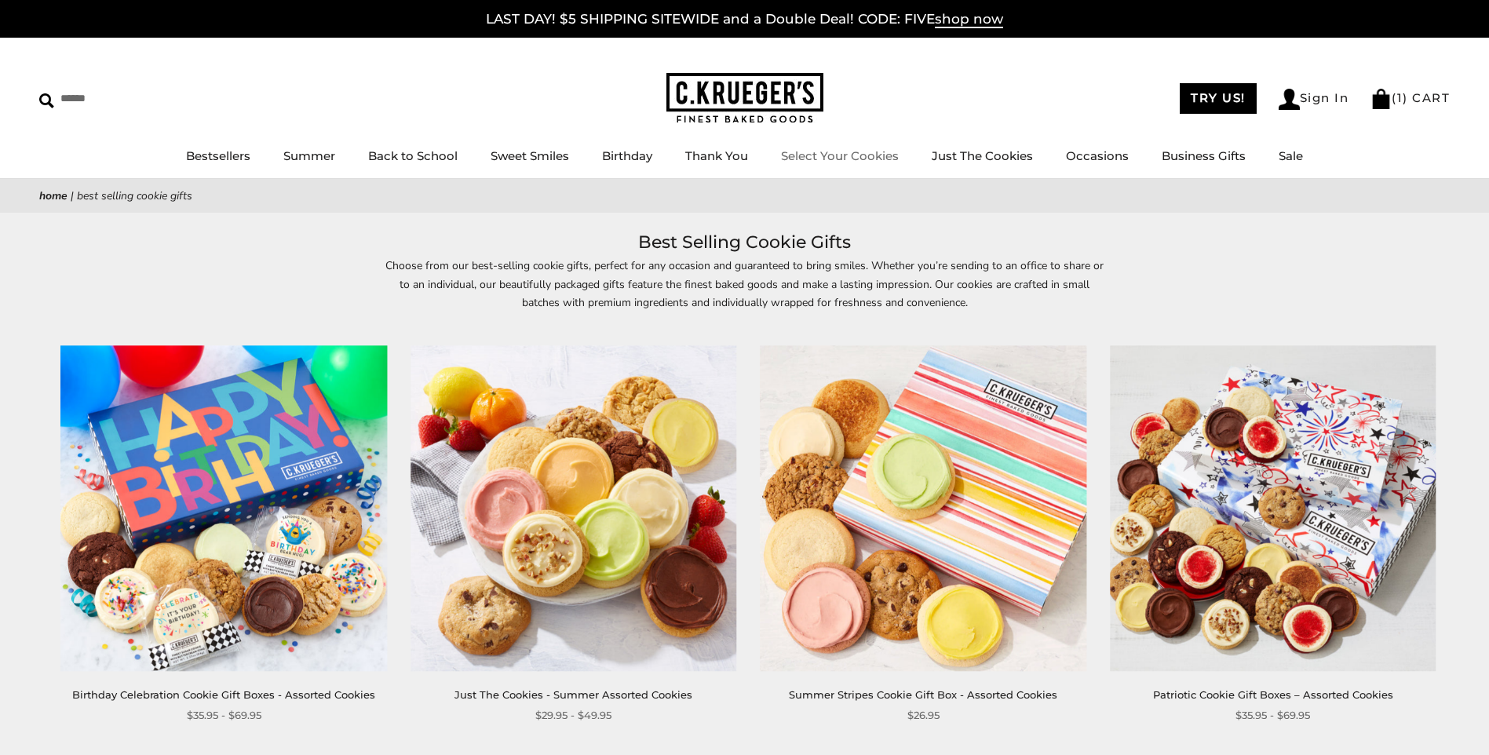
click at [625, 61] on div "****** TRY US! Sign In ( 1 ) CART ( 1 ) CART Bestsellers Summer Summer Vibes Su…" at bounding box center [744, 108] width 1489 height 141
